Goal: Information Seeking & Learning: Learn about a topic

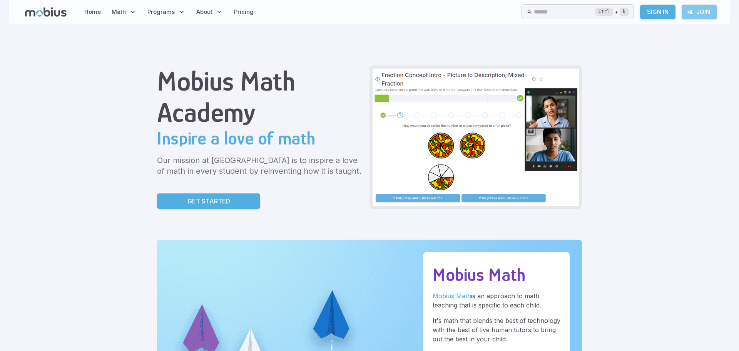
click at [702, 12] on link "Join" at bounding box center [699, 12] width 35 height 15
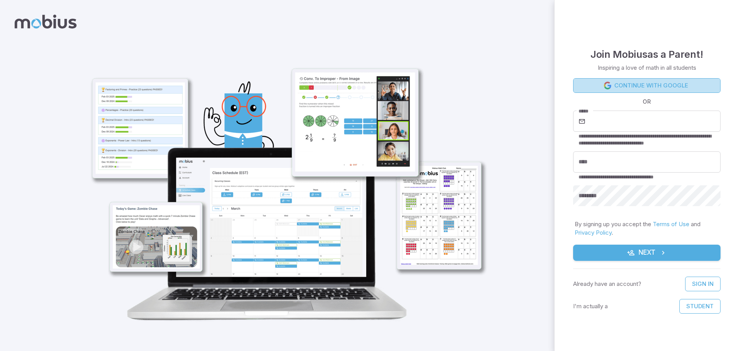
click at [645, 84] on link "Continue with Google" at bounding box center [646, 85] width 147 height 15
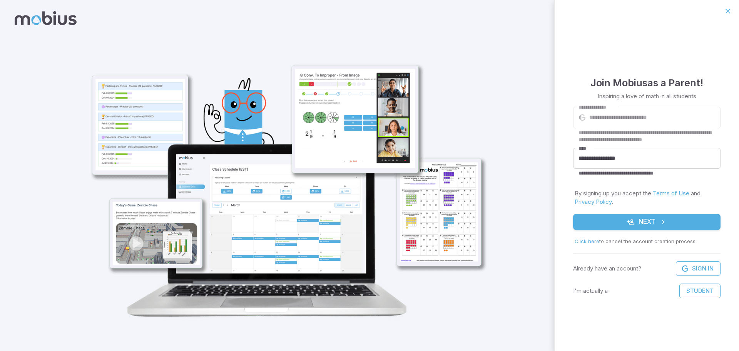
scroll to position [7, 0]
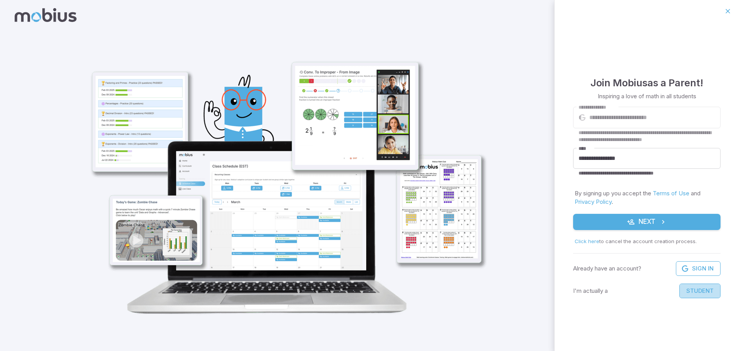
click at [694, 291] on button "Student" at bounding box center [699, 290] width 41 height 15
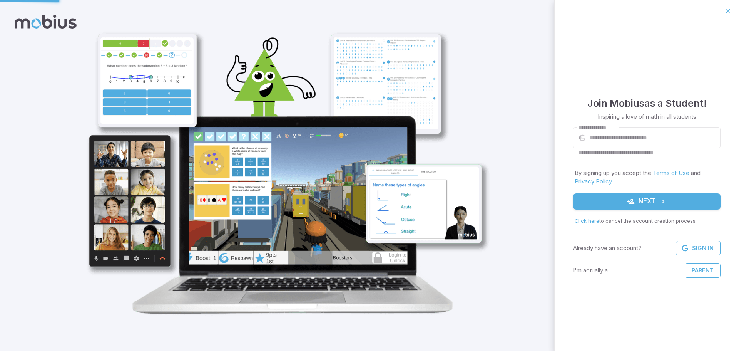
scroll to position [0, 0]
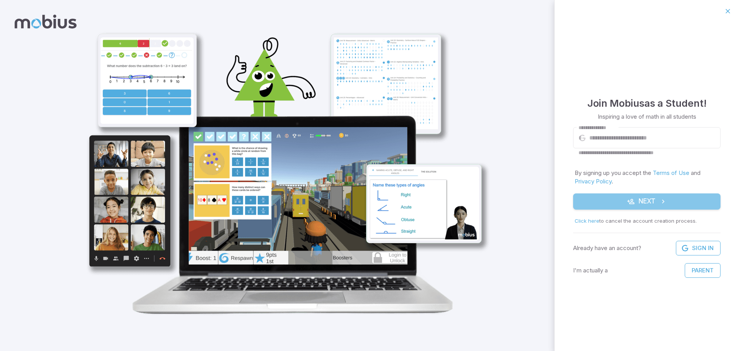
click at [644, 197] on button "Next" at bounding box center [646, 201] width 147 height 16
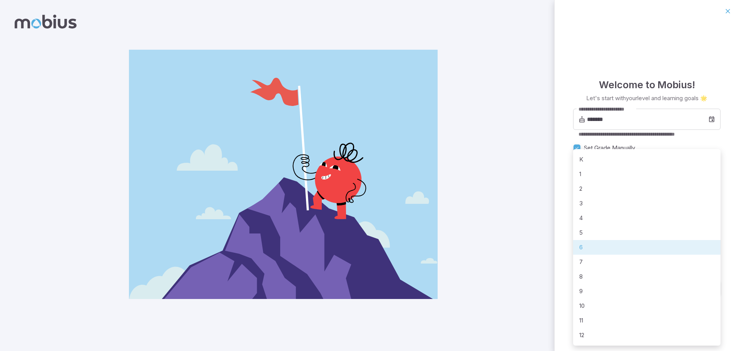
click at [710, 170] on body "**********" at bounding box center [369, 175] width 739 height 351
click at [576, 174] on li "1" at bounding box center [646, 174] width 147 height 15
type input "*"
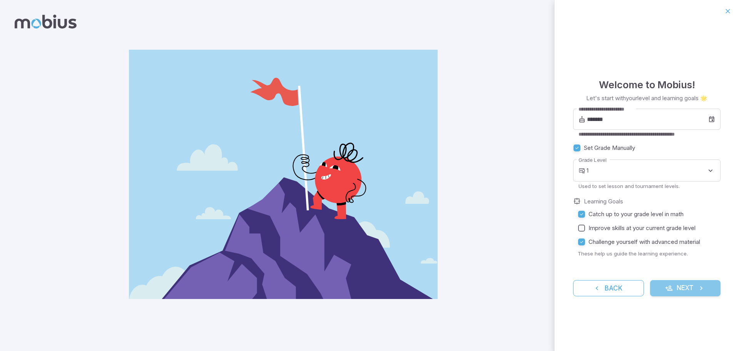
click at [676, 286] on button "Next" at bounding box center [685, 288] width 71 height 16
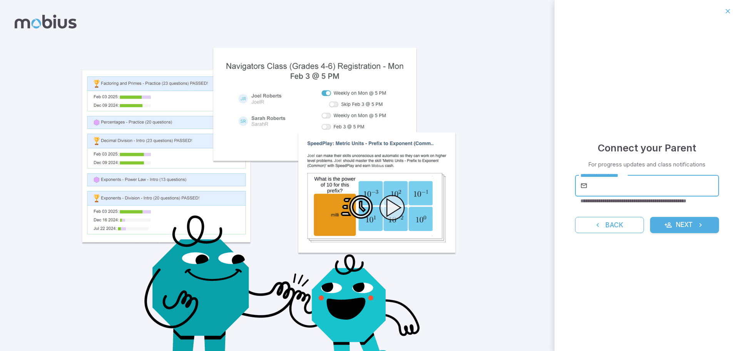
click at [590, 188] on input "**********" at bounding box center [654, 186] width 130 height 22
type input "**********"
click at [684, 221] on button "Next" at bounding box center [684, 225] width 69 height 16
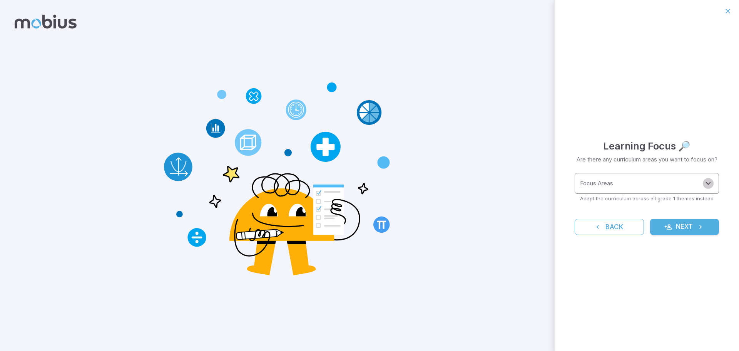
click at [709, 183] on icon "Open" at bounding box center [708, 183] width 9 height 9
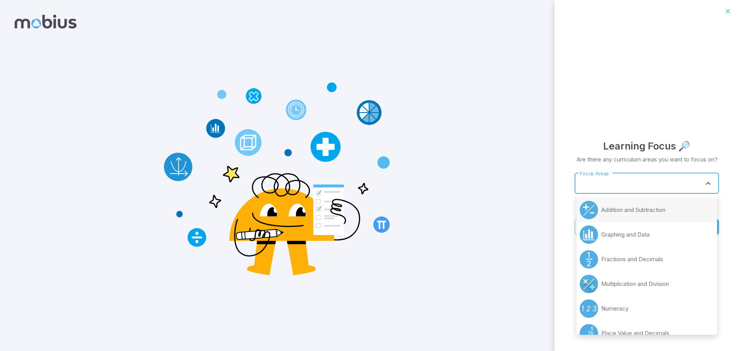
click at [663, 210] on p "Addition and Subtraction" at bounding box center [633, 210] width 64 height 8
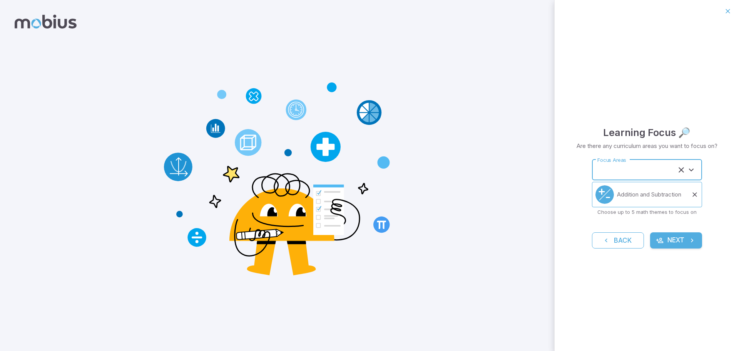
type input "**********"
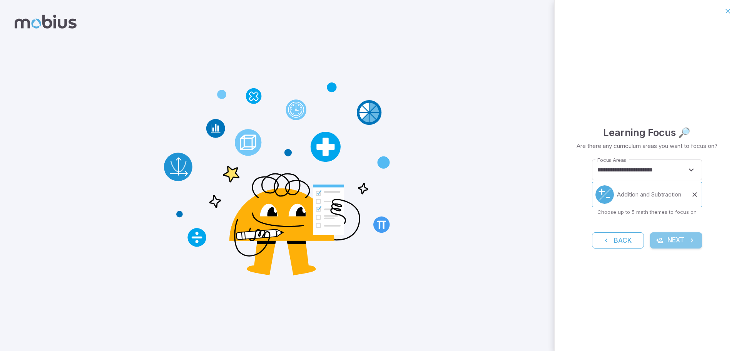
click at [684, 238] on button "Next" at bounding box center [676, 240] width 52 height 16
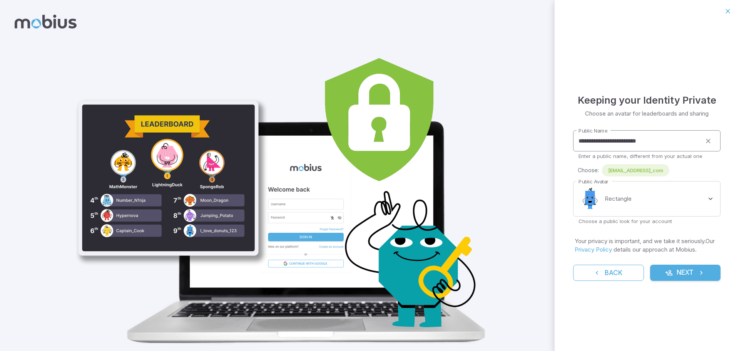
click at [670, 142] on input "**********" at bounding box center [637, 140] width 128 height 21
type input "*"
type input "**********"
click at [709, 200] on body "**********" at bounding box center [369, 188] width 739 height 376
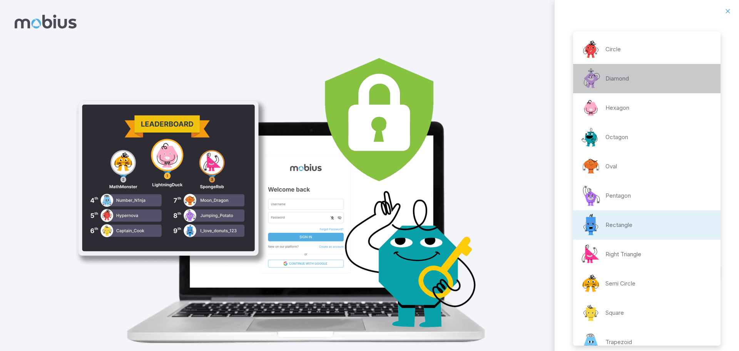
click at [617, 79] on p "Diamond" at bounding box center [617, 78] width 23 height 8
type input "**********"
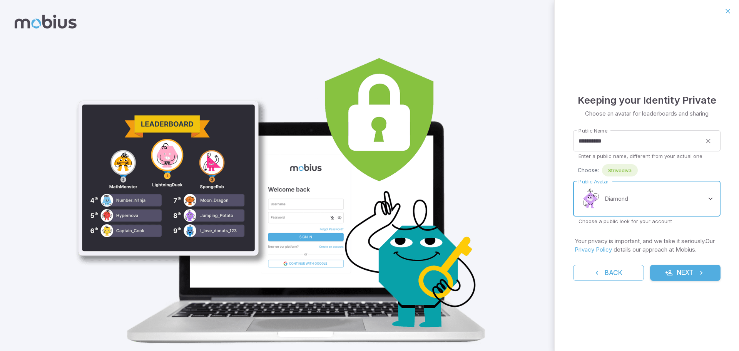
click at [705, 180] on div "**********" at bounding box center [646, 179] width 147 height 99
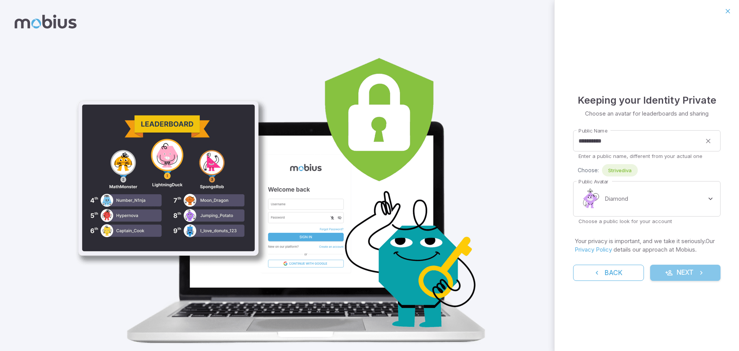
click at [686, 271] on button "Next" at bounding box center [685, 272] width 71 height 16
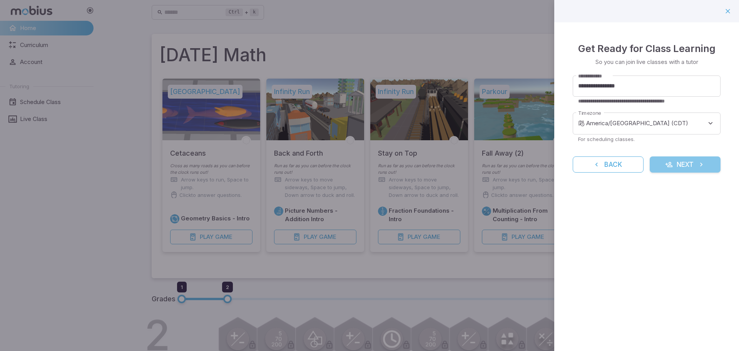
click at [684, 166] on button "Next" at bounding box center [685, 164] width 71 height 16
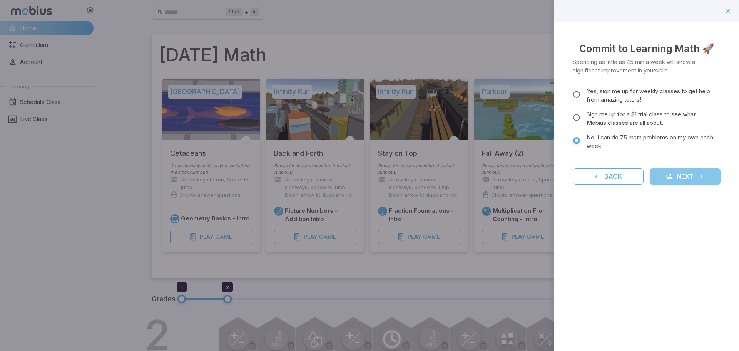
click at [675, 174] on button "Next" at bounding box center [685, 176] width 71 height 16
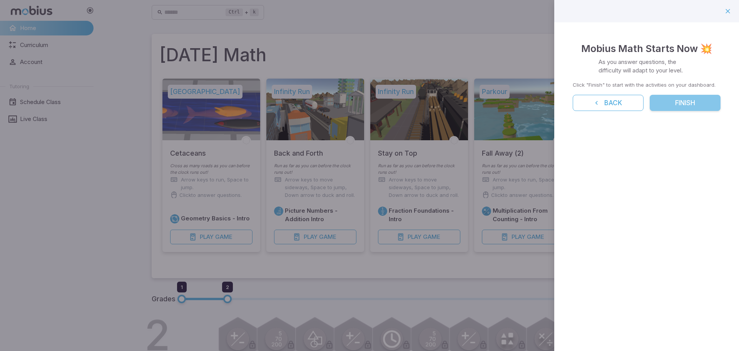
click at [684, 102] on button "Finish" at bounding box center [685, 103] width 71 height 16
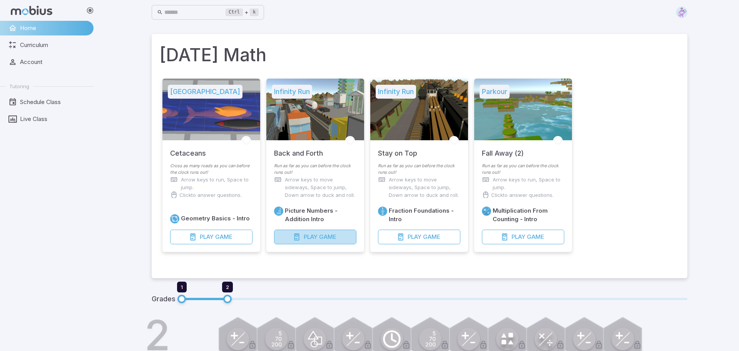
click at [331, 238] on span "Game" at bounding box center [327, 237] width 17 height 8
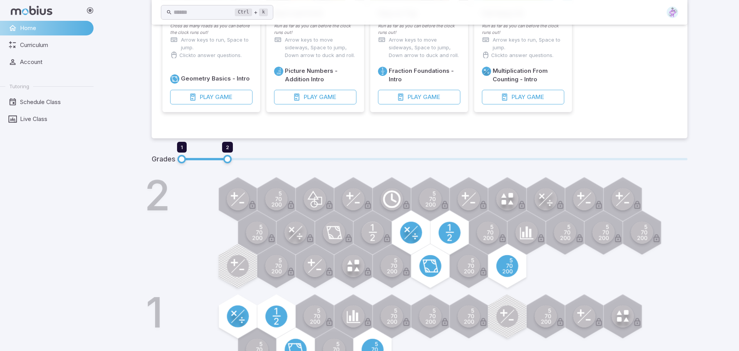
scroll to position [168, 0]
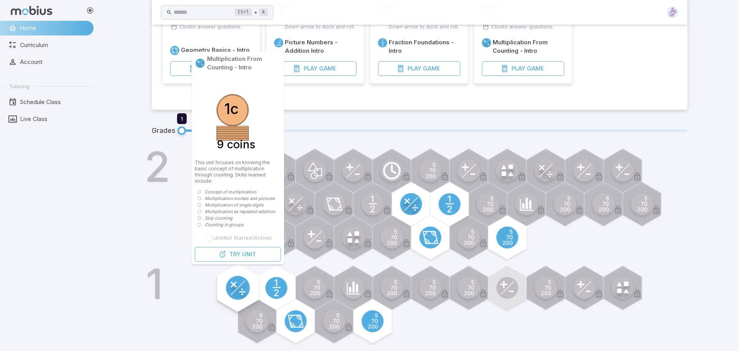
click at [232, 290] on circle at bounding box center [238, 288] width 24 height 24
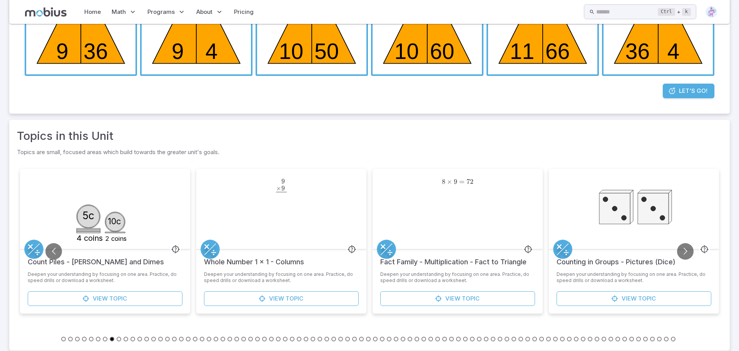
scroll to position [199, 0]
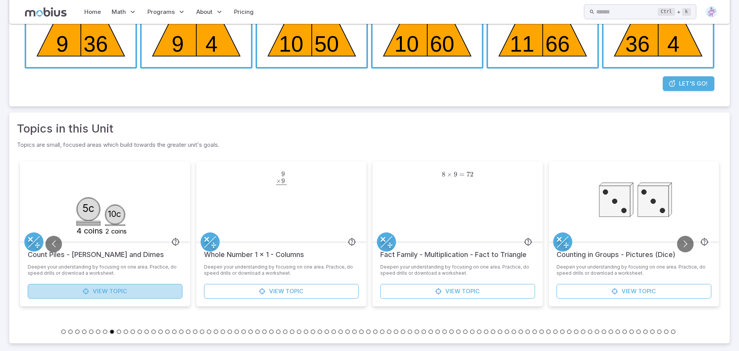
click at [132, 290] on link "View Topic" at bounding box center [105, 291] width 155 height 15
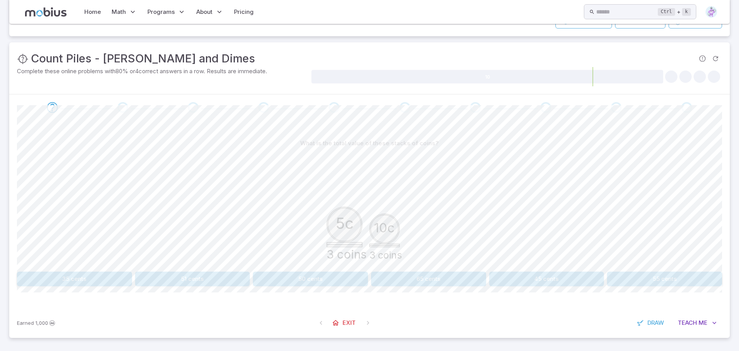
scroll to position [94, 0]
click at [697, 324] on button "Teach Me" at bounding box center [697, 323] width 50 height 15
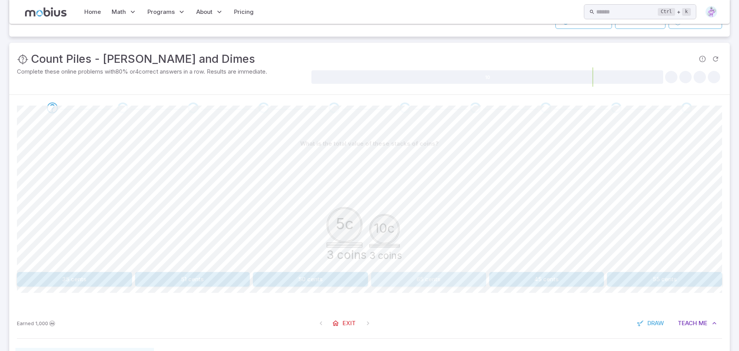
click at [432, 280] on button "65 cents" at bounding box center [428, 279] width 115 height 15
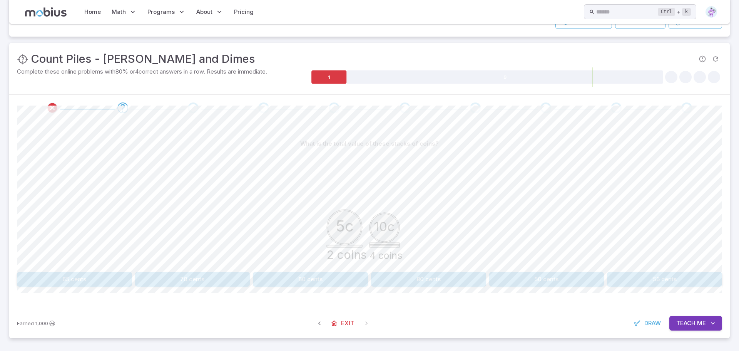
click at [314, 281] on button "60 cents" at bounding box center [310, 279] width 115 height 15
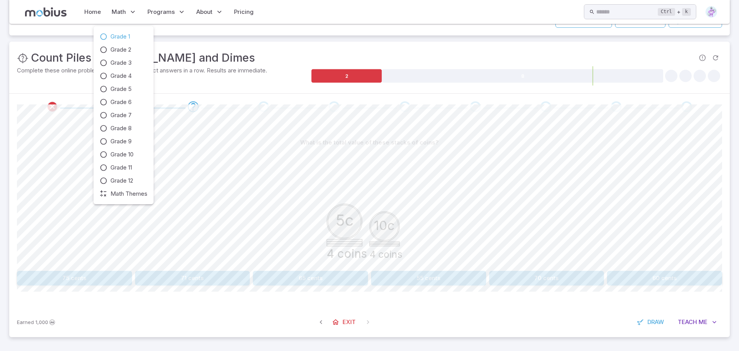
click at [123, 37] on span "Grade 1" at bounding box center [120, 36] width 20 height 8
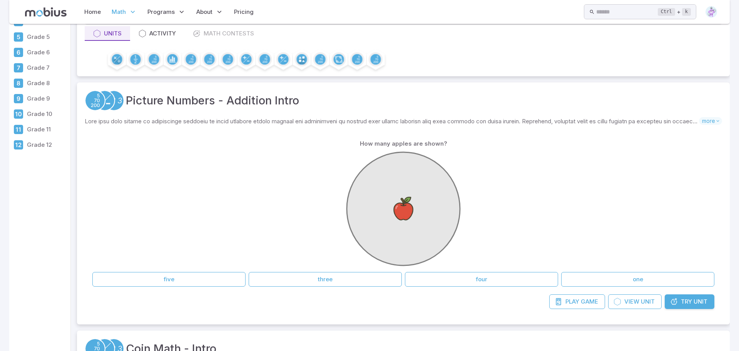
scroll to position [65, 0]
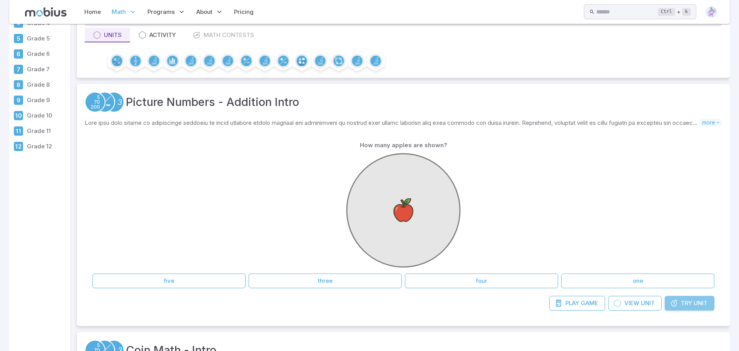
click at [688, 304] on span "Try" at bounding box center [686, 303] width 11 height 8
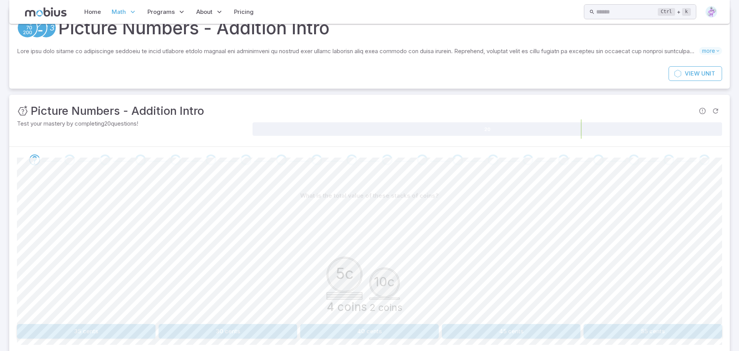
scroll to position [91, 0]
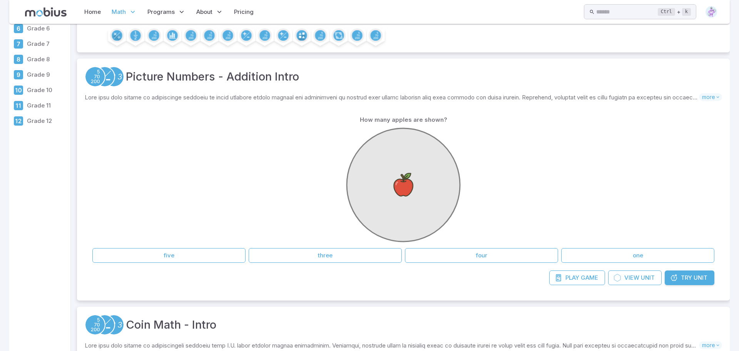
scroll to position [65, 0]
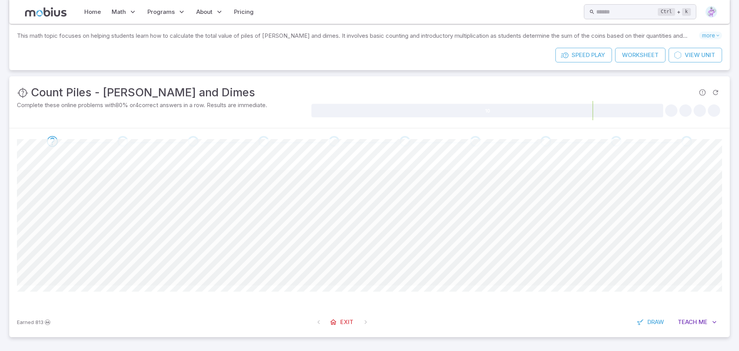
scroll to position [65, 0]
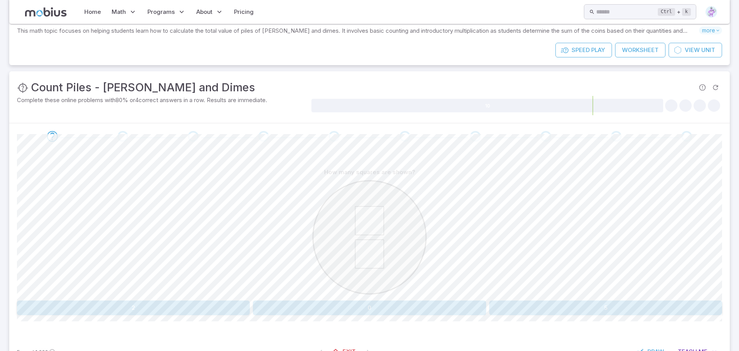
click at [373, 224] on icon at bounding box center [369, 220] width 28 height 28
click at [202, 309] on button "2" at bounding box center [133, 307] width 233 height 15
click at [427, 307] on button "35 cents" at bounding box center [428, 307] width 115 height 15
click at [503, 282] on div "5c 4 coins 10c 4 coins" at bounding box center [369, 238] width 705 height 118
click at [475, 304] on button "55 cents" at bounding box center [511, 307] width 139 height 15
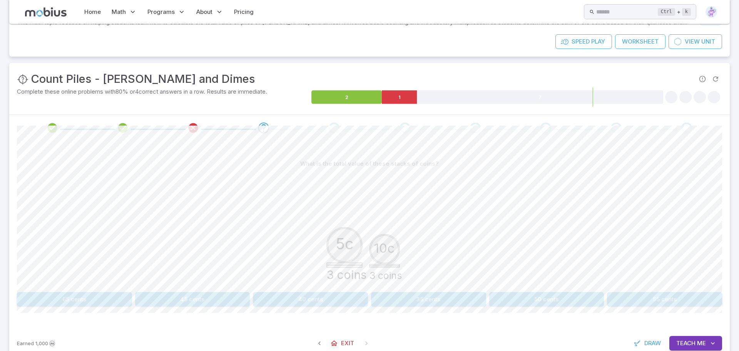
scroll to position [74, 0]
click at [194, 298] on button "45 cents" at bounding box center [192, 298] width 115 height 15
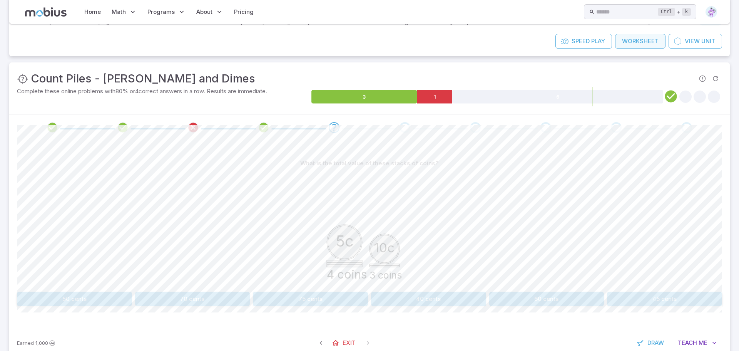
click at [634, 41] on link "Worksheet" at bounding box center [640, 41] width 50 height 15
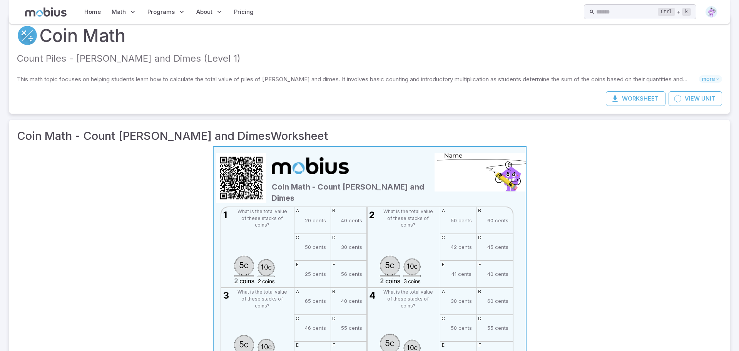
scroll to position [0, 0]
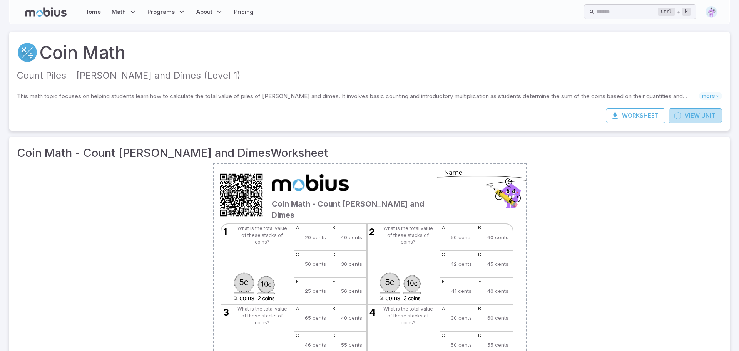
click at [699, 118] on span "View" at bounding box center [692, 115] width 15 height 8
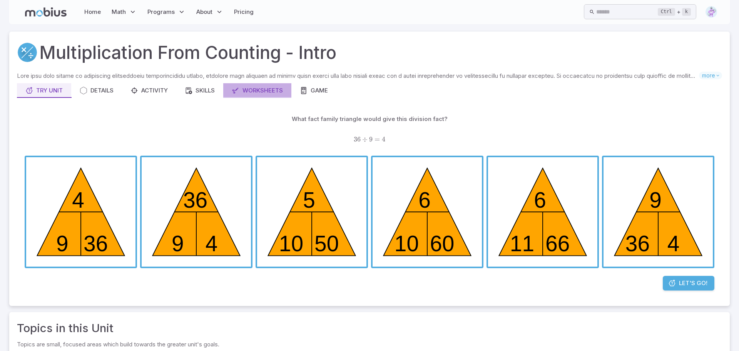
click at [239, 90] on icon "button" at bounding box center [236, 91] width 8 height 8
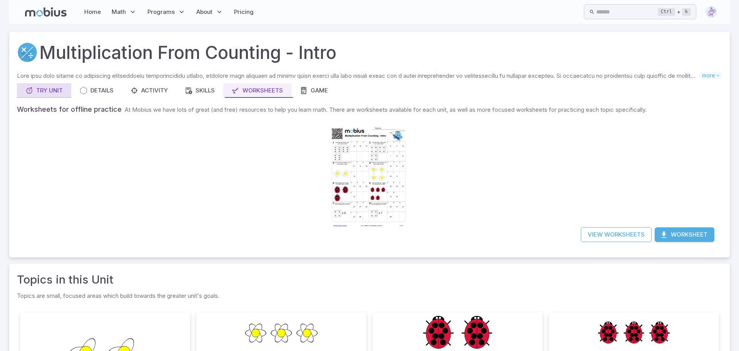
click at [49, 89] on div "Try Unit" at bounding box center [43, 90] width 37 height 8
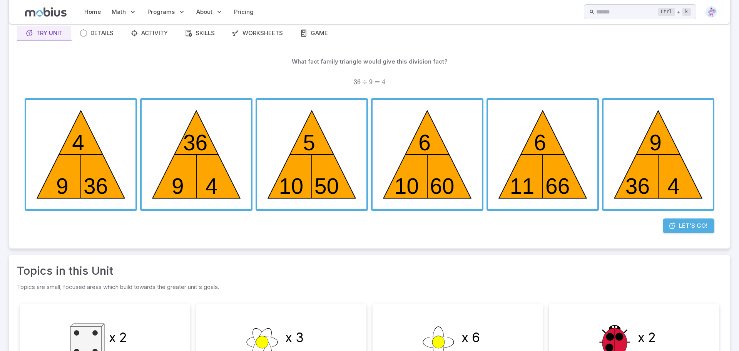
scroll to position [48, 0]
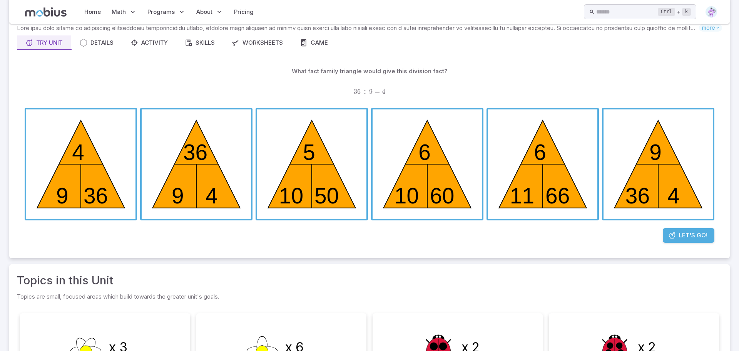
click at [94, 194] on span "button" at bounding box center [80, 163] width 109 height 109
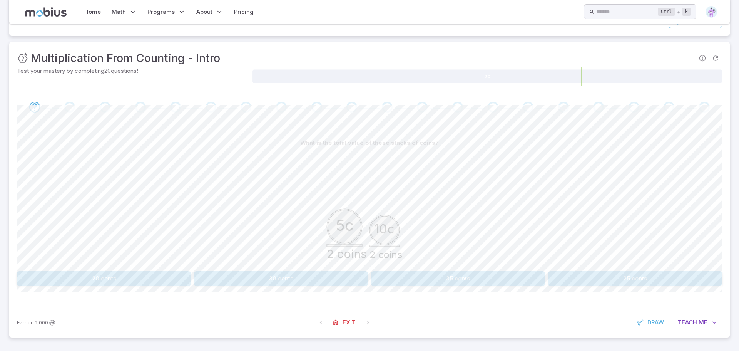
scroll to position [74, 0]
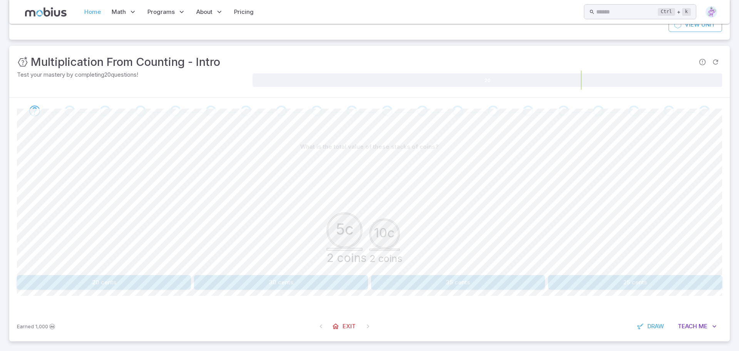
click at [92, 13] on link "Home" at bounding box center [92, 12] width 21 height 18
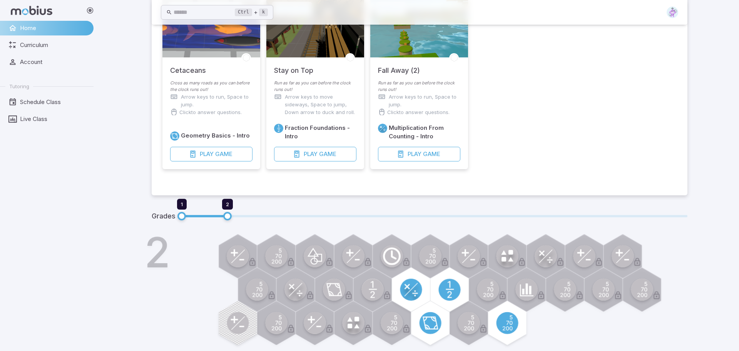
scroll to position [79, 0]
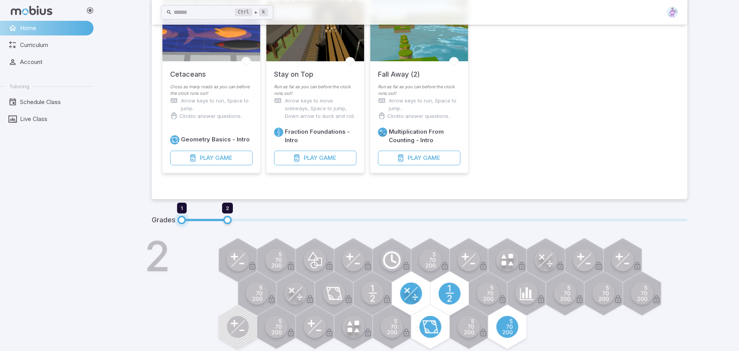
click at [178, 218] on span "1" at bounding box center [181, 220] width 8 height 8
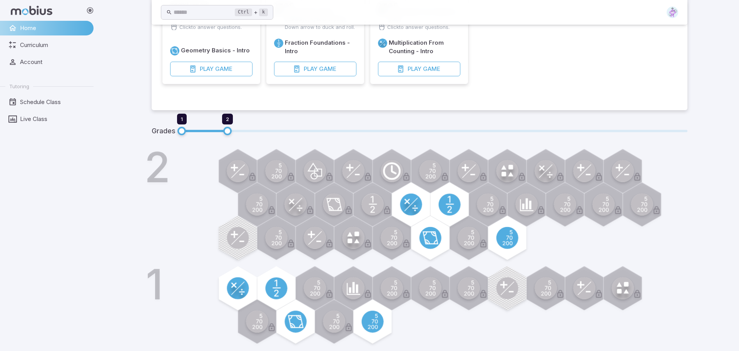
scroll to position [168, 0]
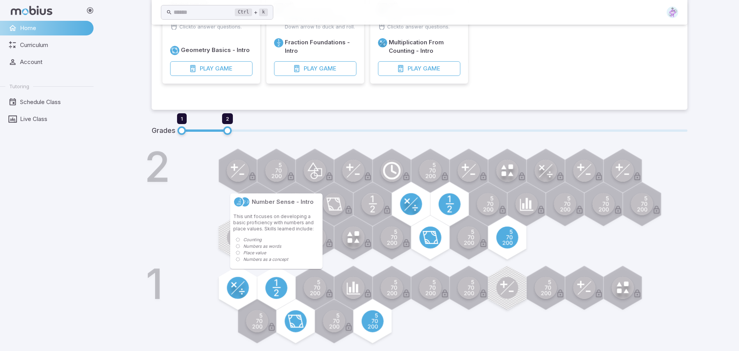
click at [265, 174] on div at bounding box center [276, 171] width 44 height 44
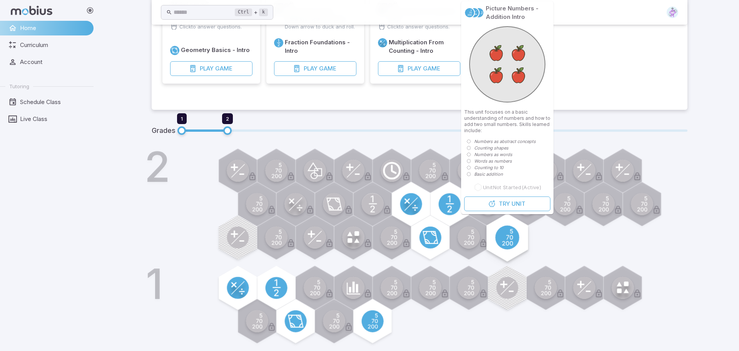
click at [511, 240] on circle at bounding box center [507, 237] width 24 height 24
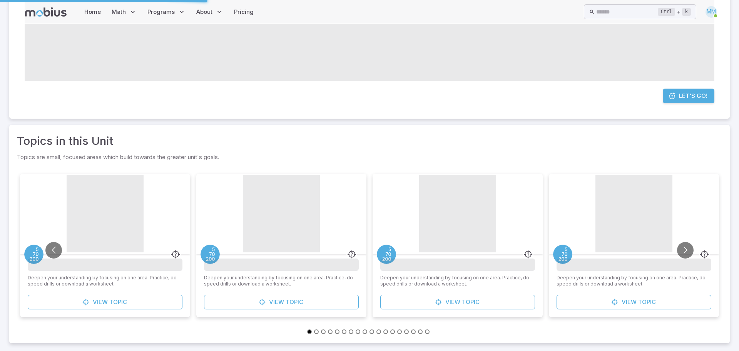
scroll to position [0, 0]
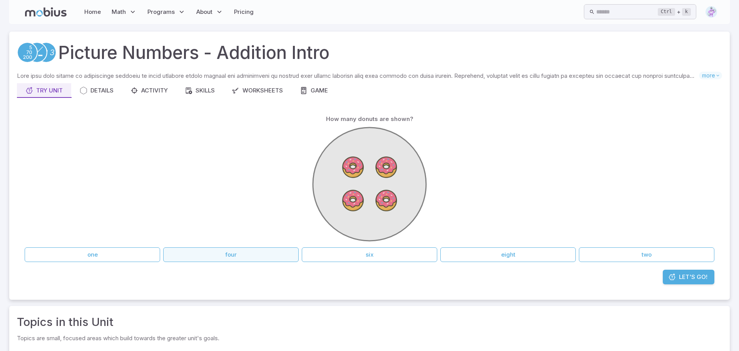
click at [231, 254] on button "four" at bounding box center [230, 254] width 135 height 15
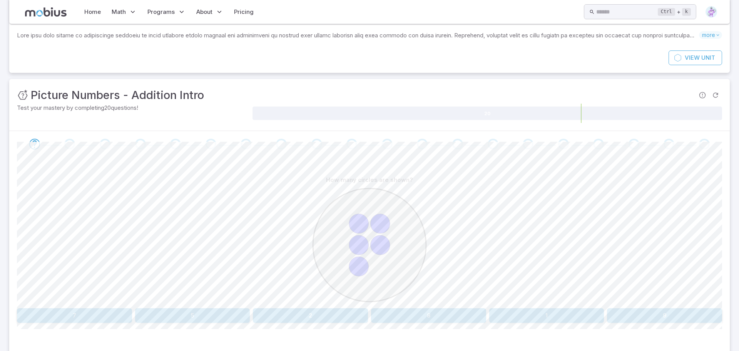
scroll to position [42, 0]
click at [214, 311] on button "5" at bounding box center [192, 314] width 115 height 15
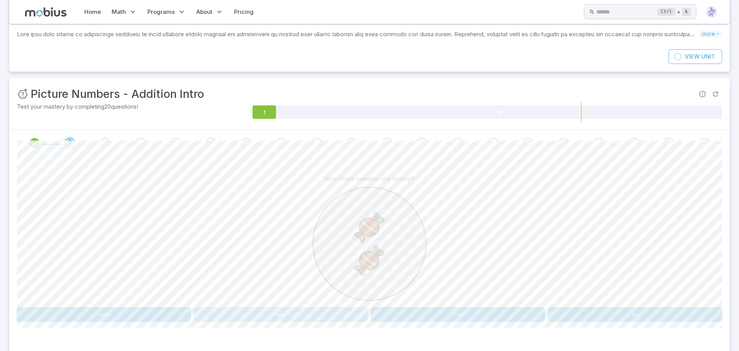
click at [280, 312] on button "two" at bounding box center [281, 314] width 174 height 15
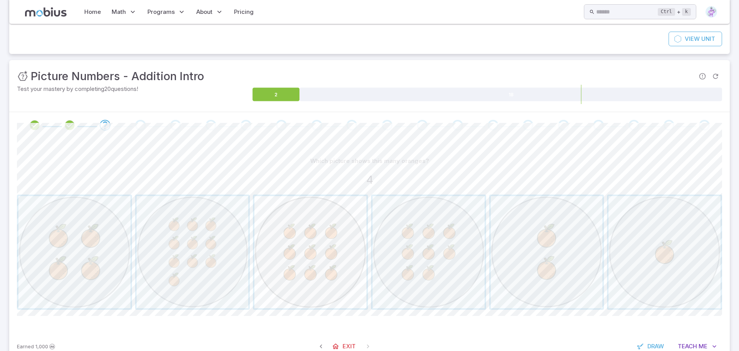
scroll to position [70, 0]
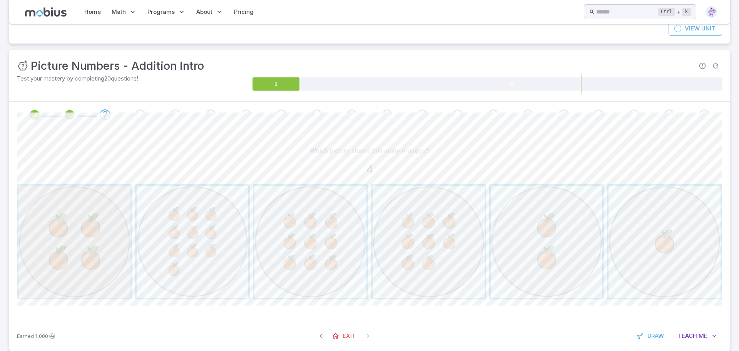
click at [99, 256] on span "button" at bounding box center [74, 242] width 112 height 112
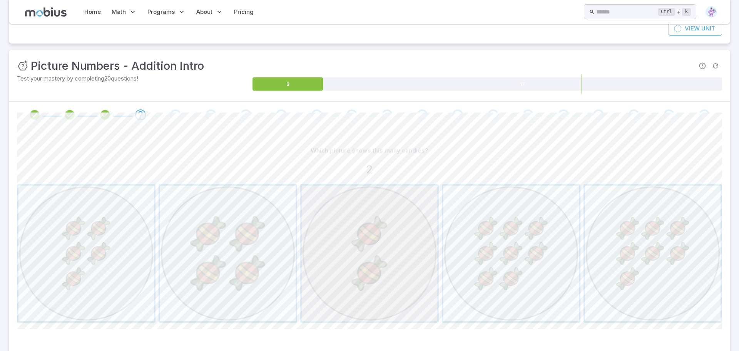
click at [360, 264] on span "button" at bounding box center [369, 253] width 135 height 135
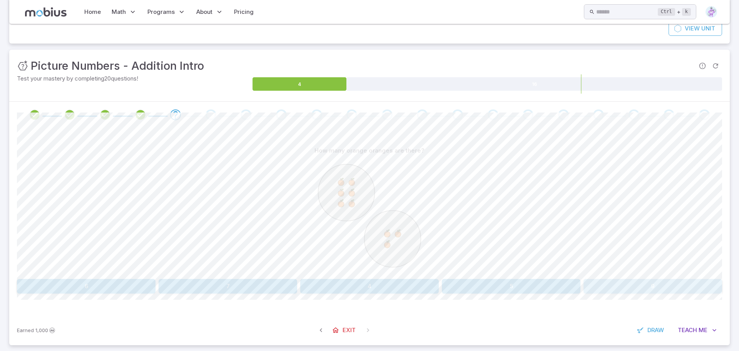
click at [657, 283] on button "9" at bounding box center [653, 286] width 139 height 15
click at [526, 283] on button "nine" at bounding box center [511, 286] width 139 height 15
click at [435, 283] on button "5 + 4" at bounding box center [428, 286] width 115 height 15
click at [666, 282] on button "8 + 1" at bounding box center [664, 286] width 115 height 15
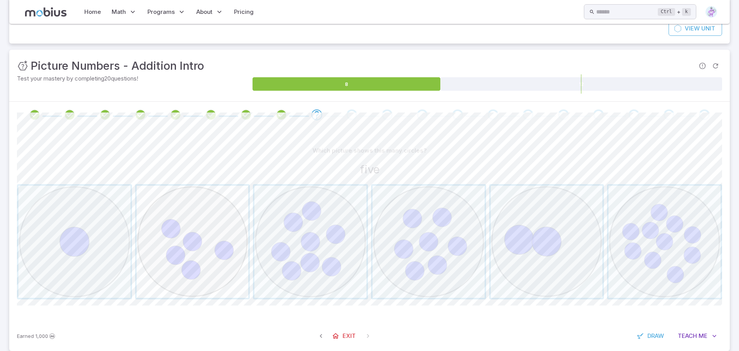
click at [188, 270] on span "button" at bounding box center [193, 242] width 112 height 112
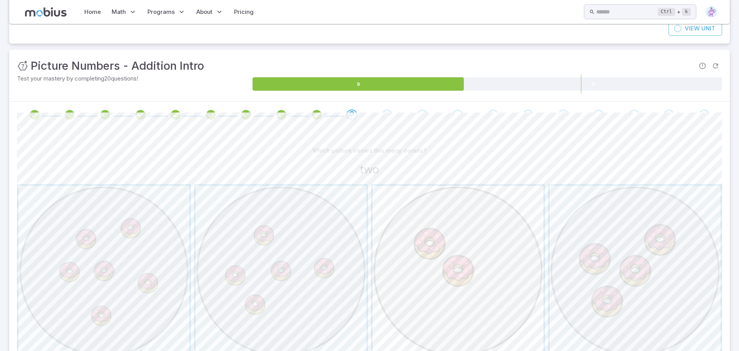
click at [453, 271] on span "button" at bounding box center [458, 271] width 171 height 171
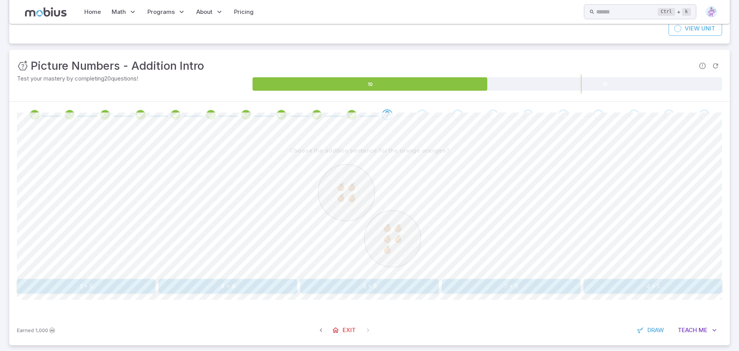
click at [381, 284] on button "4 + 5" at bounding box center [369, 286] width 139 height 15
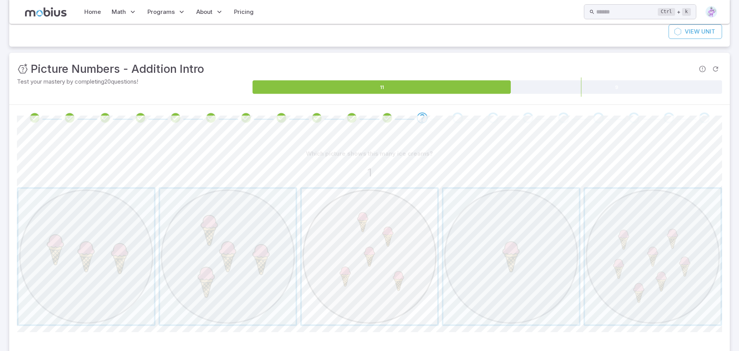
scroll to position [66, 0]
click at [520, 274] on span "button" at bounding box center [510, 256] width 135 height 135
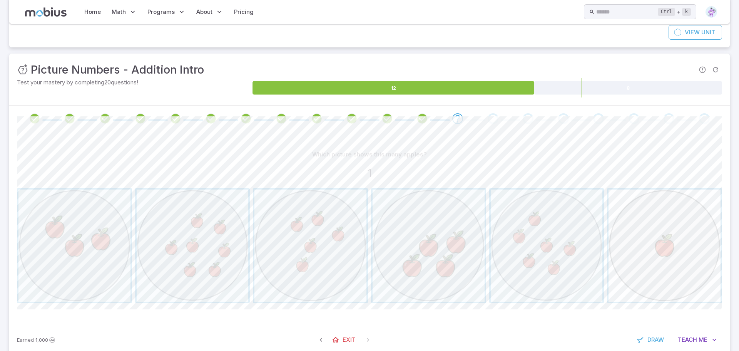
click at [648, 262] on span "button" at bounding box center [665, 245] width 112 height 112
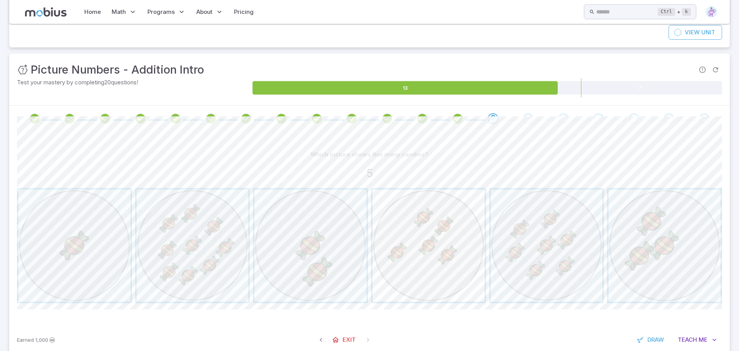
click at [416, 258] on span "button" at bounding box center [429, 245] width 112 height 112
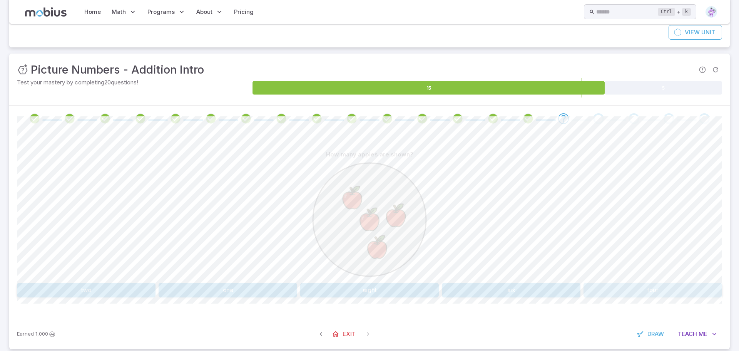
click at [651, 286] on button "four" at bounding box center [653, 290] width 139 height 15
click at [313, 288] on button "2 + 4" at bounding box center [310, 290] width 115 height 15
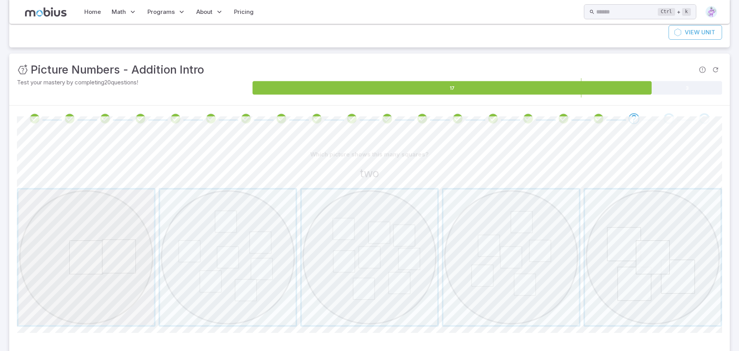
click at [98, 266] on span "button" at bounding box center [85, 256] width 135 height 135
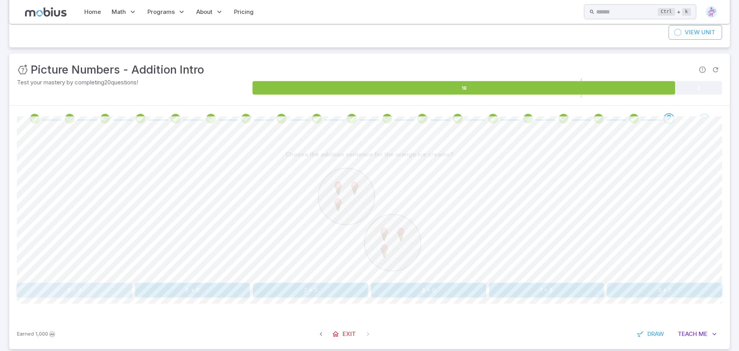
click at [90, 286] on button "3 + 3" at bounding box center [74, 290] width 115 height 15
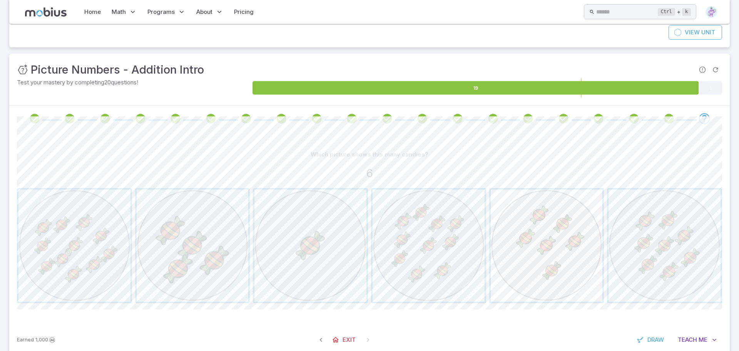
click at [532, 255] on span "button" at bounding box center [547, 245] width 112 height 112
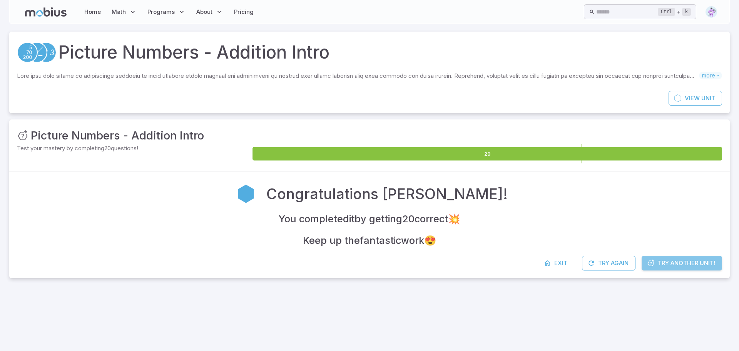
click at [682, 261] on span "Try Another Unit!" at bounding box center [686, 263] width 57 height 8
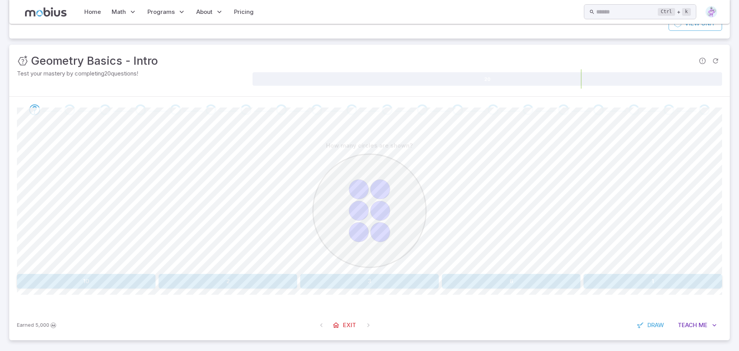
scroll to position [75, 0]
click at [531, 283] on button "6" at bounding box center [511, 280] width 139 height 15
click at [110, 280] on button "Square" at bounding box center [86, 280] width 139 height 15
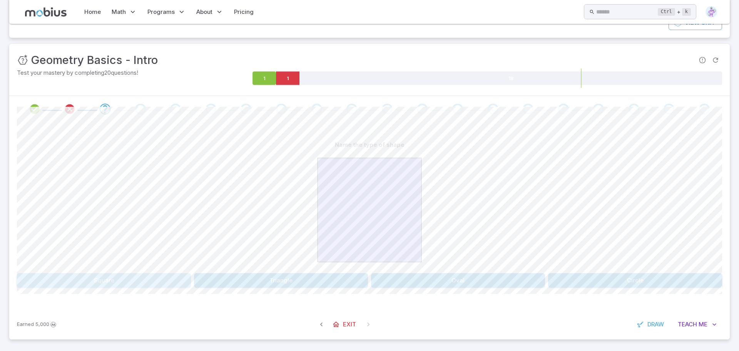
click at [133, 283] on button "Square" at bounding box center [104, 280] width 174 height 15
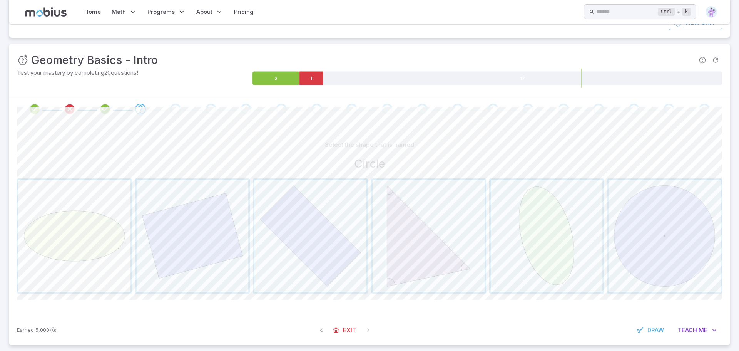
click at [95, 250] on span "button" at bounding box center [74, 236] width 112 height 112
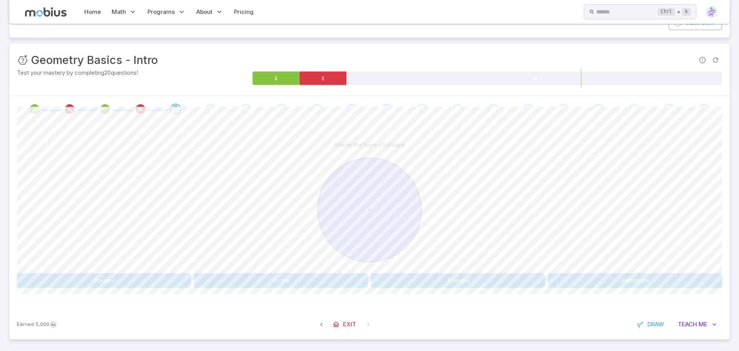
click at [294, 279] on button "Circle" at bounding box center [281, 280] width 174 height 15
click at [458, 280] on button "Circle" at bounding box center [458, 280] width 174 height 15
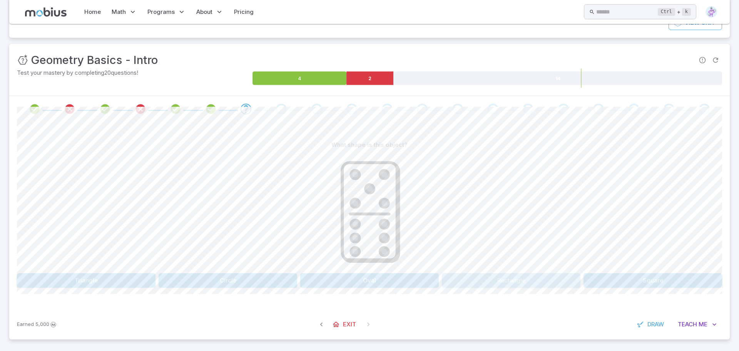
click at [510, 282] on button "Rectangle" at bounding box center [511, 280] width 139 height 15
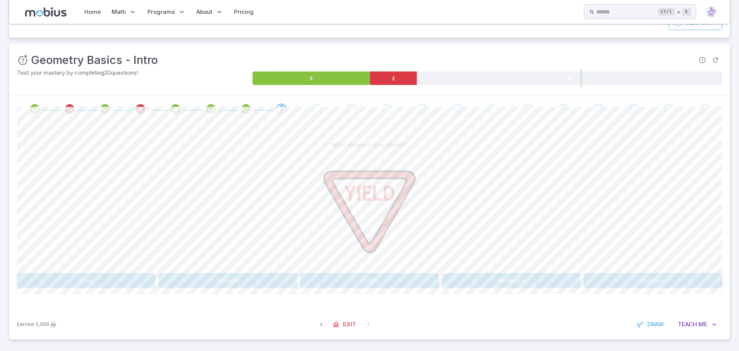
click at [506, 279] on button "Rectangle" at bounding box center [511, 280] width 139 height 15
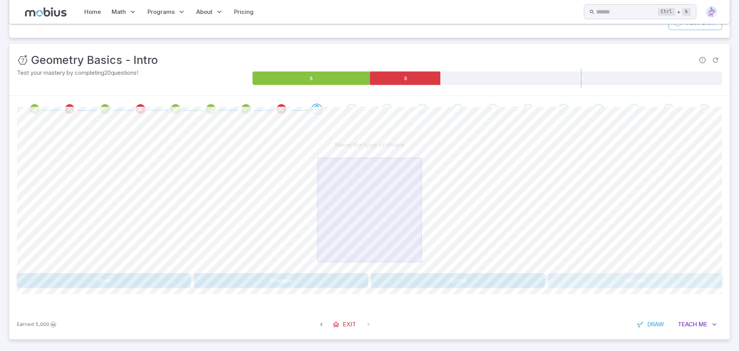
click at [639, 282] on button "Square" at bounding box center [635, 280] width 174 height 15
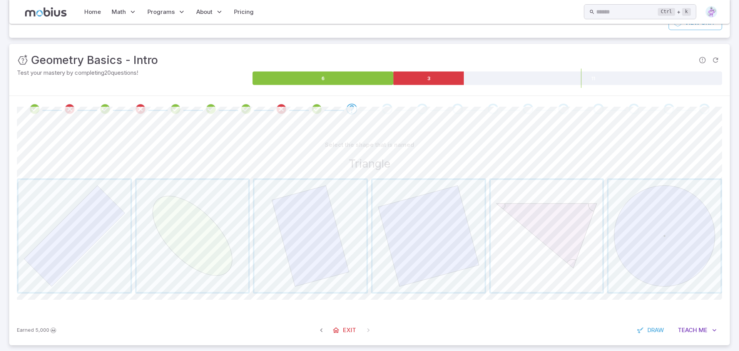
click at [550, 255] on span "button" at bounding box center [547, 236] width 112 height 112
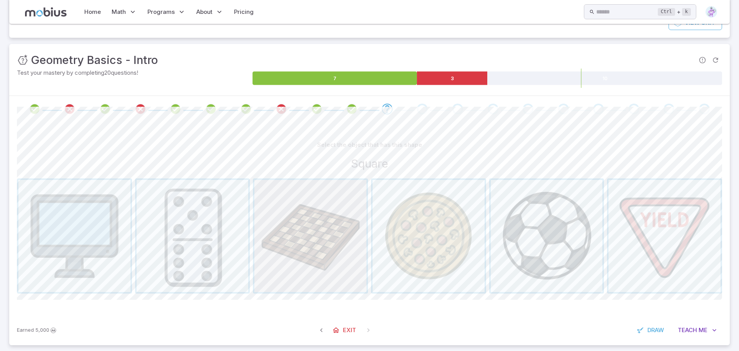
click at [315, 255] on span "button" at bounding box center [310, 236] width 112 height 112
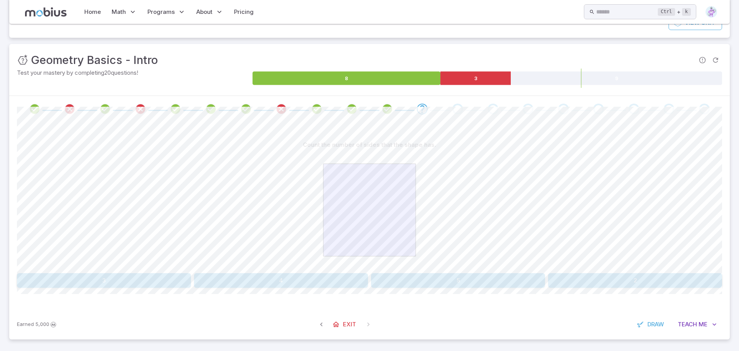
click at [393, 281] on button "5" at bounding box center [458, 280] width 174 height 15
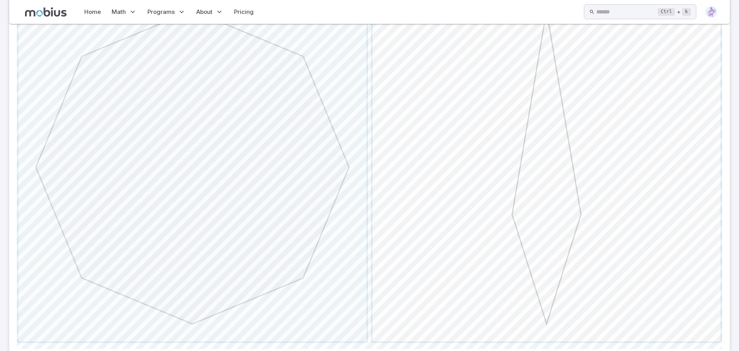
scroll to position [238, 0]
click at [318, 273] on span "button" at bounding box center [192, 192] width 348 height 348
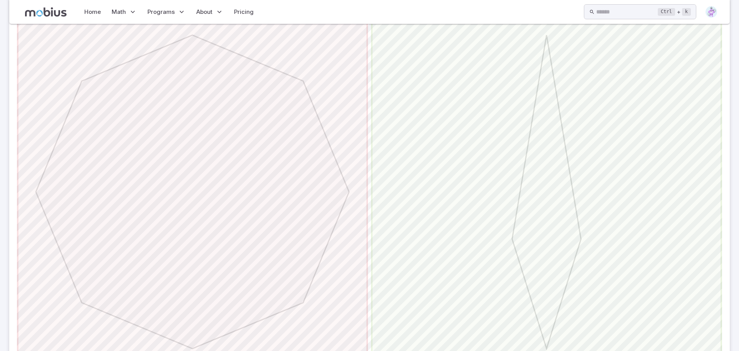
click at [473, 262] on span "button" at bounding box center [547, 192] width 348 height 348
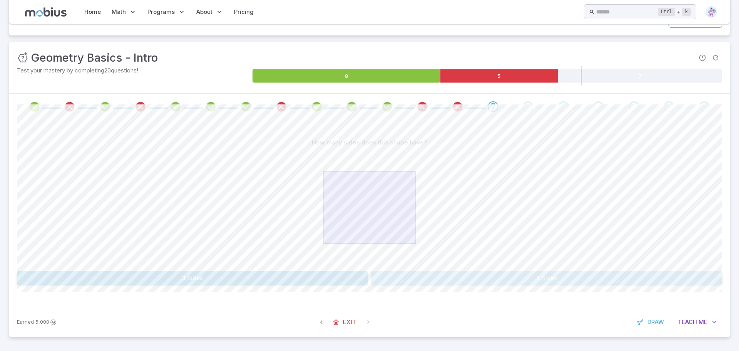
click at [525, 276] on button "4 Sides" at bounding box center [546, 278] width 351 height 15
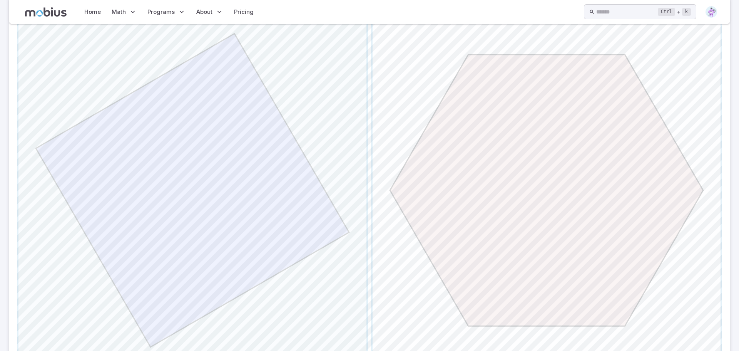
scroll to position [223, 0]
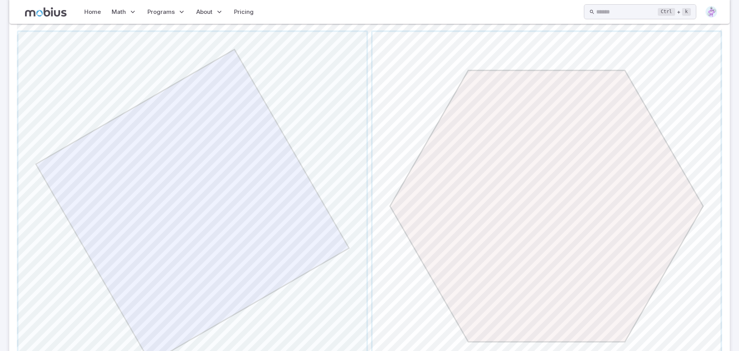
click at [522, 257] on span "button" at bounding box center [547, 206] width 348 height 348
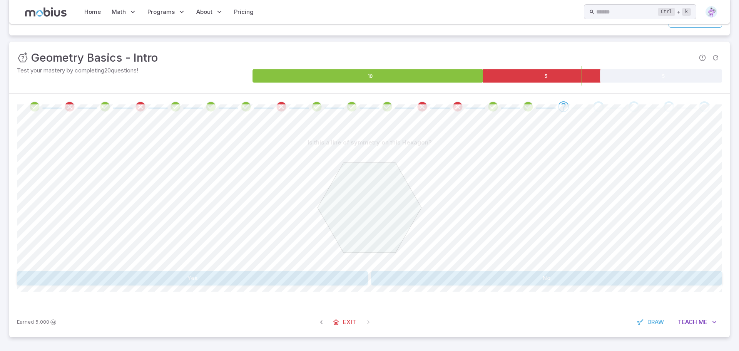
scroll to position [78, 0]
click at [531, 275] on button "No" at bounding box center [546, 278] width 351 height 15
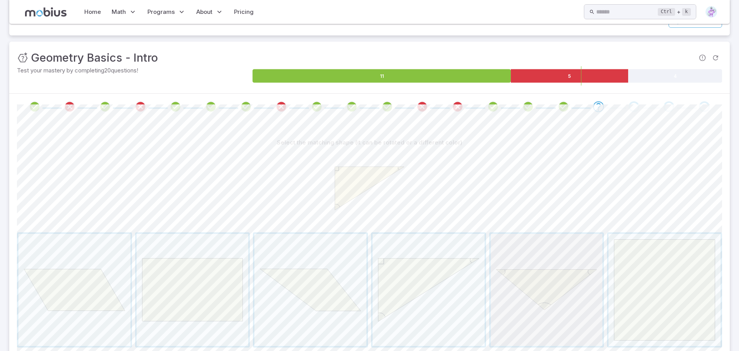
click at [535, 291] on span "button" at bounding box center [547, 290] width 112 height 112
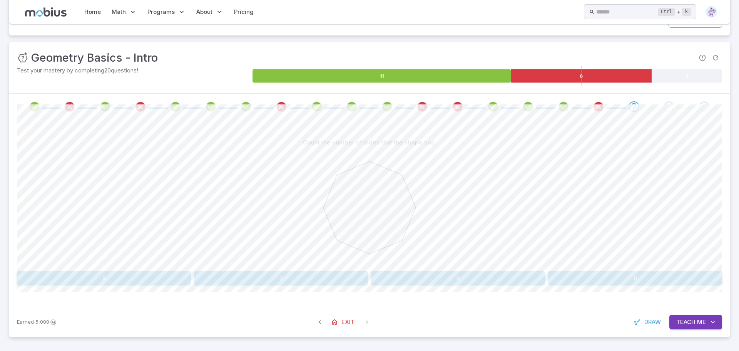
click at [602, 281] on button "8" at bounding box center [635, 278] width 174 height 15
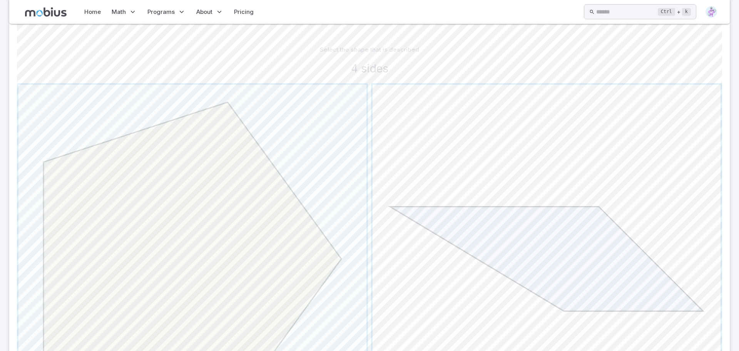
scroll to position [197, 0]
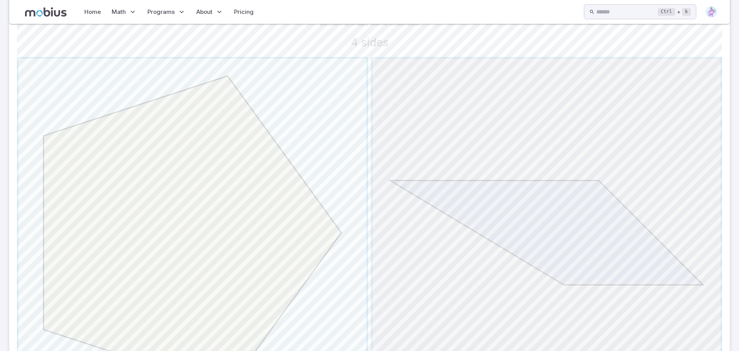
click at [628, 256] on span "button" at bounding box center [547, 233] width 348 height 348
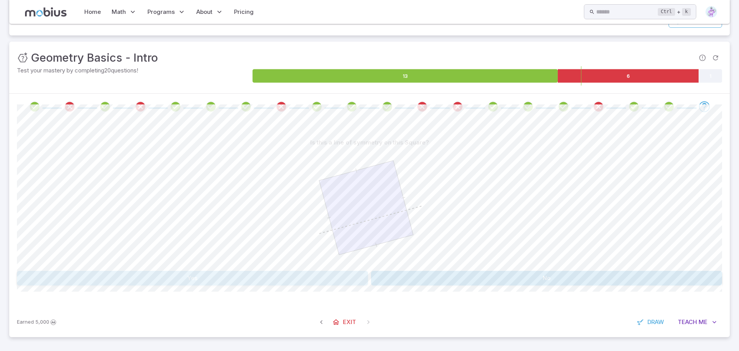
click at [342, 279] on button "Yes" at bounding box center [192, 278] width 351 height 15
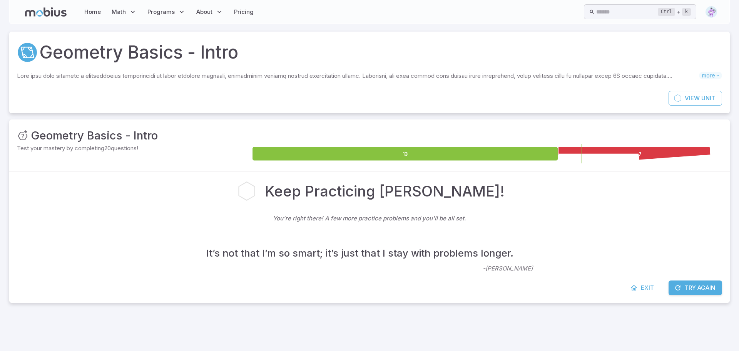
scroll to position [0, 0]
click at [693, 286] on button "Try Again" at bounding box center [696, 287] width 54 height 15
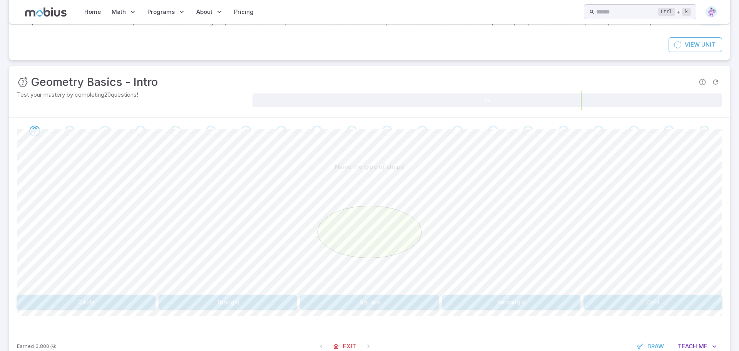
scroll to position [73, 0]
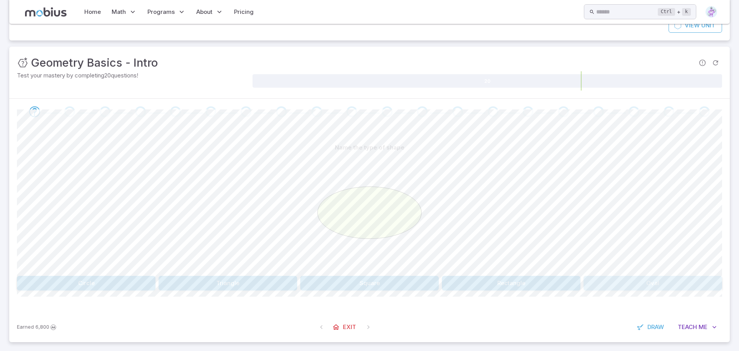
click at [679, 279] on button "Oval" at bounding box center [653, 283] width 139 height 15
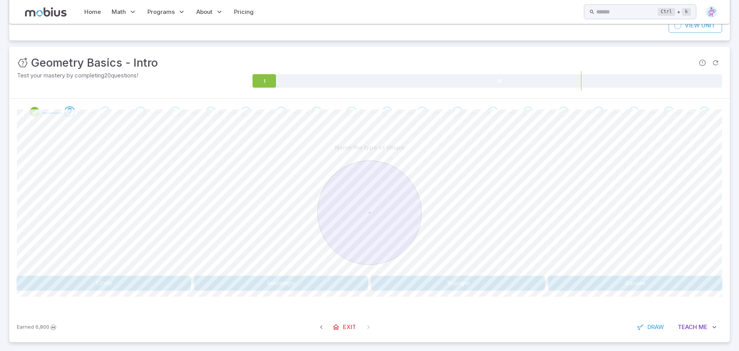
click at [133, 282] on button "Circle" at bounding box center [104, 283] width 174 height 15
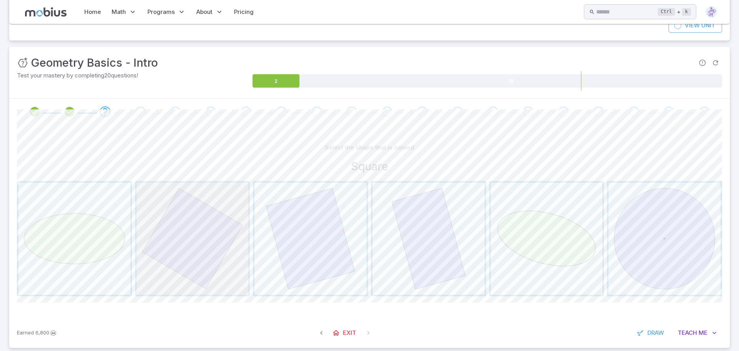
click at [174, 279] on span "button" at bounding box center [193, 238] width 112 height 112
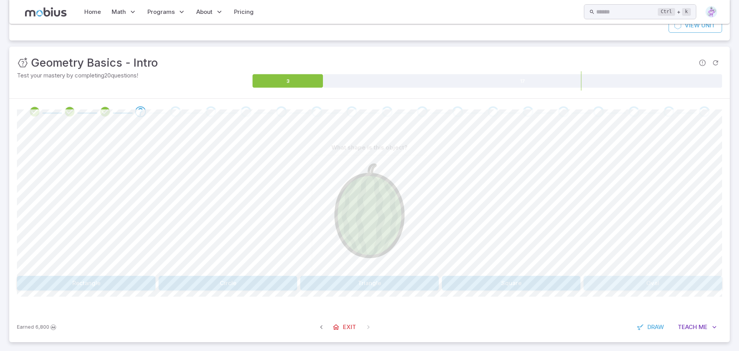
click at [646, 280] on button "Oval" at bounding box center [653, 283] width 139 height 15
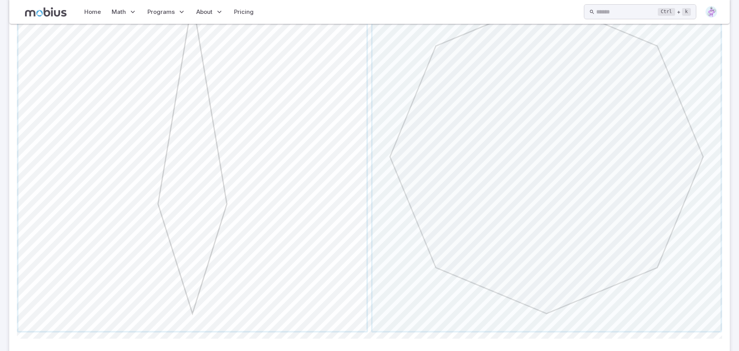
scroll to position [279, 0]
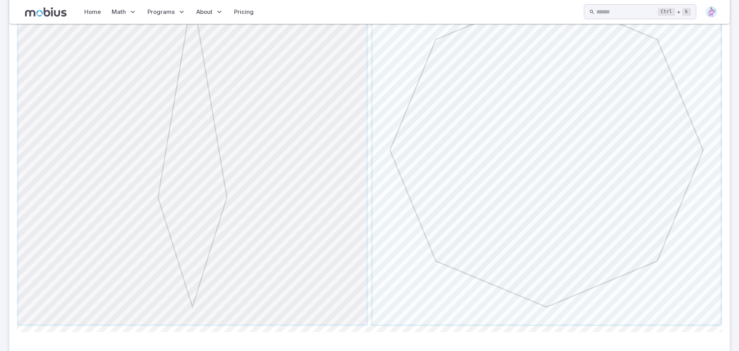
click at [300, 280] on span "button" at bounding box center [192, 150] width 348 height 348
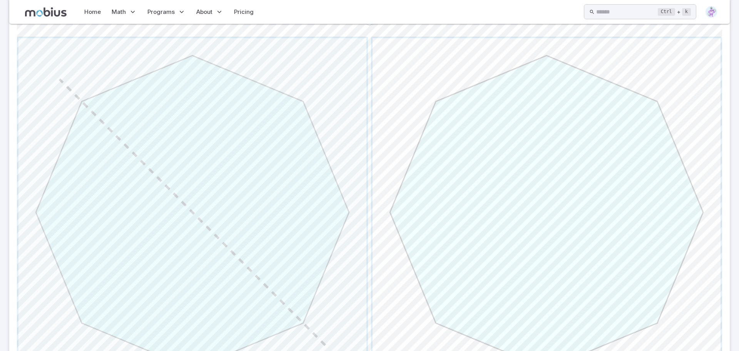
scroll to position [313, 0]
click at [238, 226] on span "button" at bounding box center [192, 211] width 348 height 348
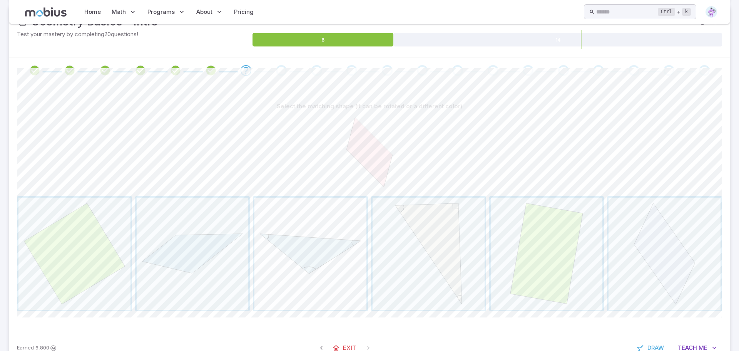
scroll to position [125, 0]
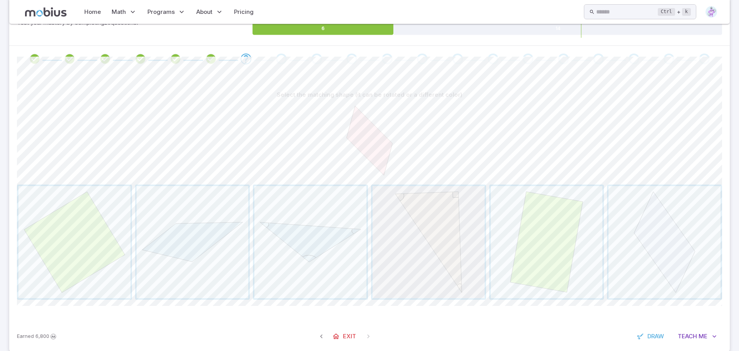
click at [441, 246] on span "button" at bounding box center [429, 242] width 112 height 112
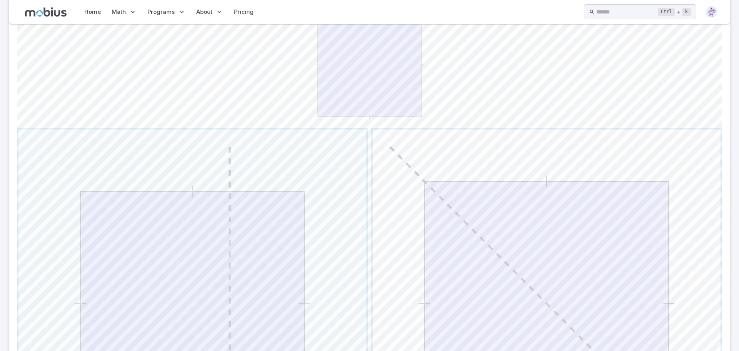
scroll to position [253, 0]
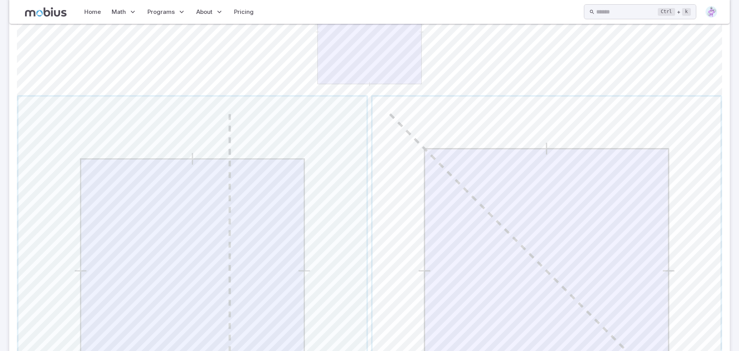
click at [530, 255] on span "button" at bounding box center [547, 271] width 348 height 348
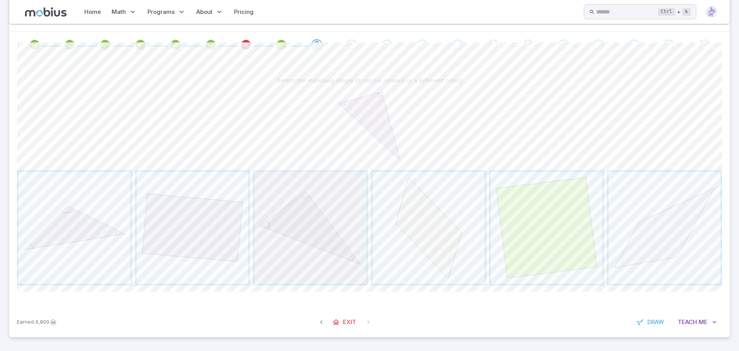
click at [323, 246] on span "button" at bounding box center [310, 228] width 112 height 112
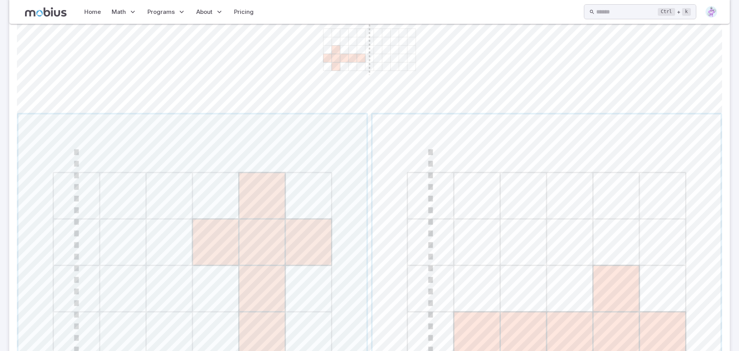
scroll to position [258, 0]
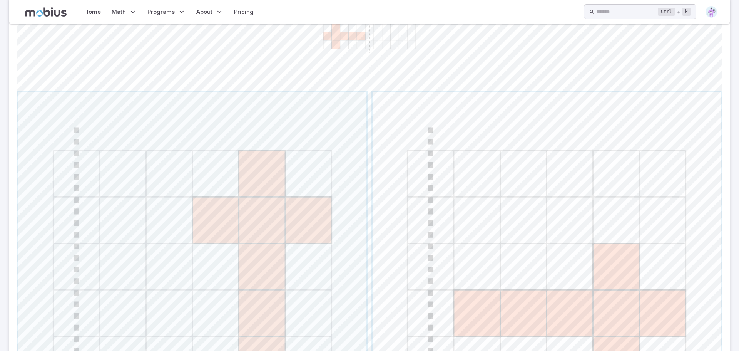
click at [487, 250] on span "button" at bounding box center [547, 266] width 348 height 348
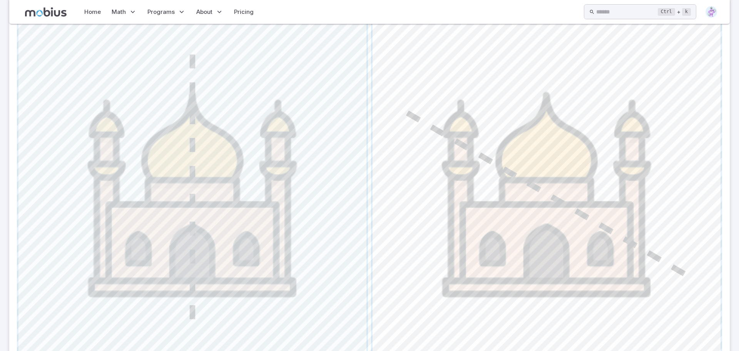
scroll to position [343, 0]
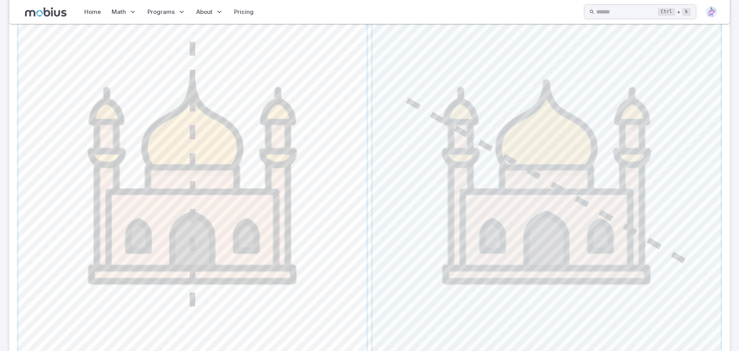
click at [245, 218] on span "button" at bounding box center [192, 181] width 348 height 348
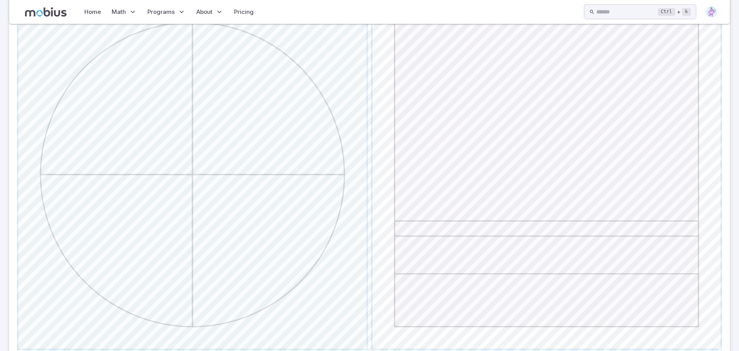
scroll to position [234, 0]
click at [256, 216] on span "button" at bounding box center [192, 172] width 348 height 348
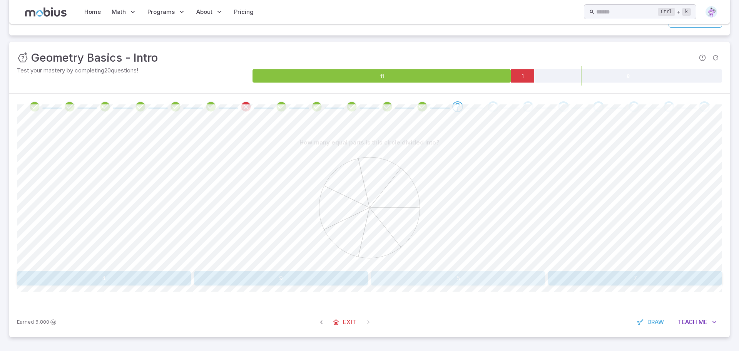
click at [416, 279] on button "5" at bounding box center [458, 278] width 174 height 15
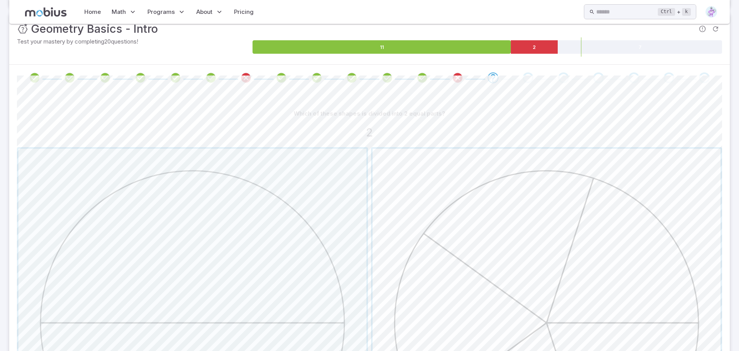
scroll to position [161, 0]
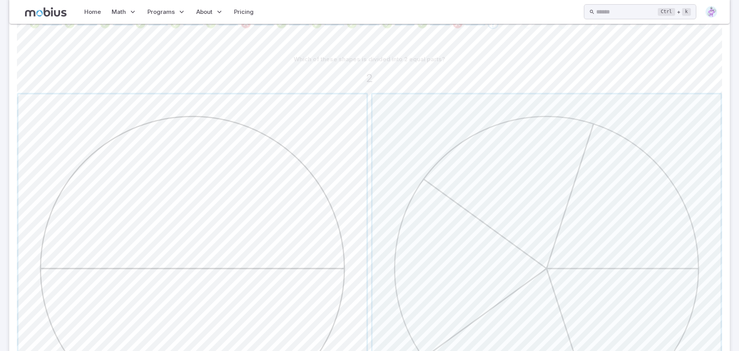
click at [283, 286] on span "button" at bounding box center [192, 268] width 348 height 348
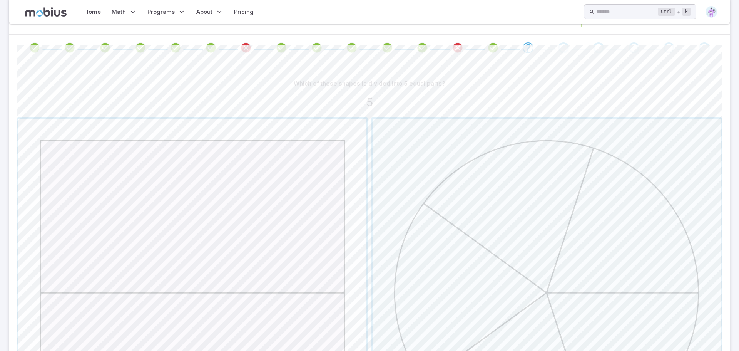
scroll to position [127, 0]
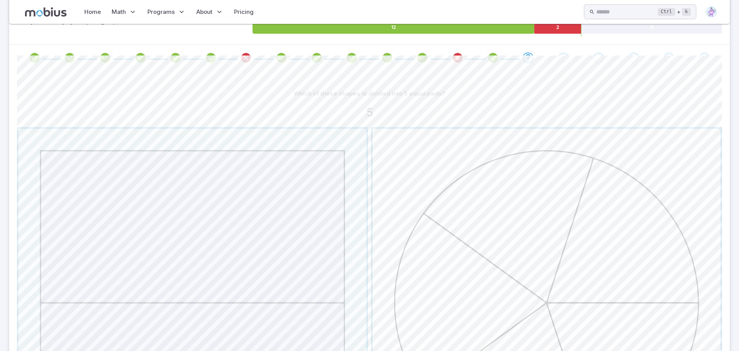
click at [482, 227] on span "button" at bounding box center [547, 303] width 348 height 348
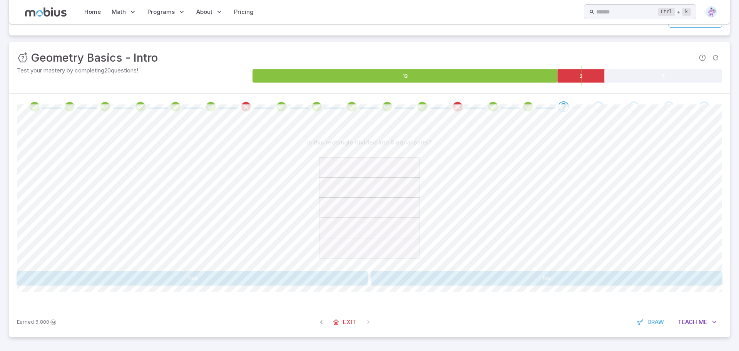
scroll to position [78, 0]
click at [311, 274] on button "Yes" at bounding box center [192, 278] width 351 height 15
click at [485, 274] on button "No" at bounding box center [546, 278] width 351 height 15
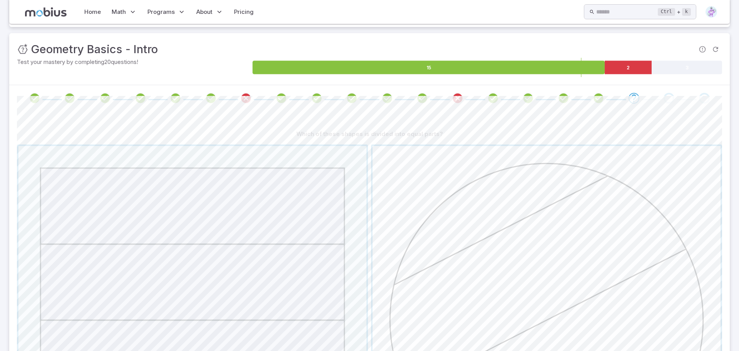
scroll to position [259, 0]
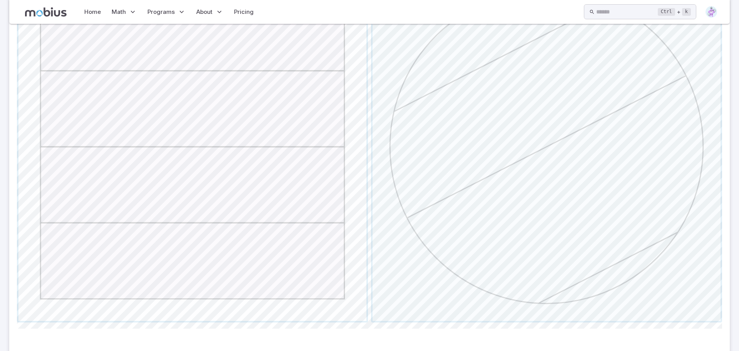
click at [262, 249] on span "button" at bounding box center [192, 147] width 348 height 348
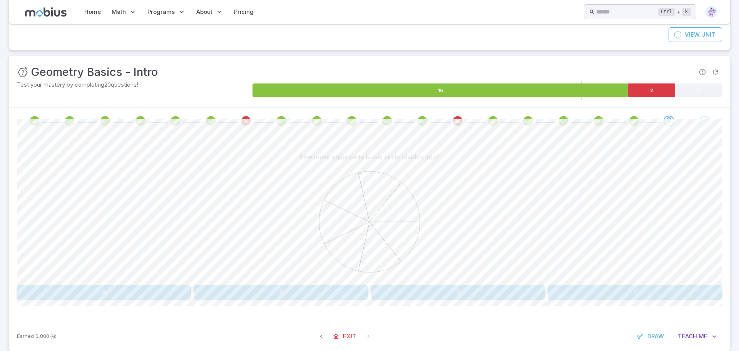
scroll to position [78, 0]
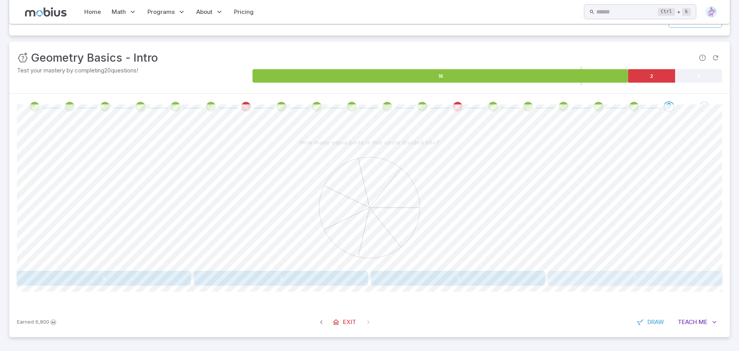
click at [602, 283] on button "7" at bounding box center [635, 278] width 174 height 15
click at [309, 276] on button "4" at bounding box center [281, 278] width 174 height 15
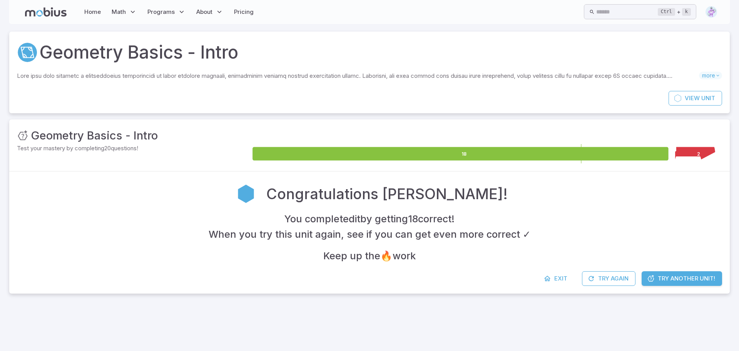
scroll to position [0, 0]
click at [674, 279] on span "Try Another Unit!" at bounding box center [686, 278] width 57 height 8
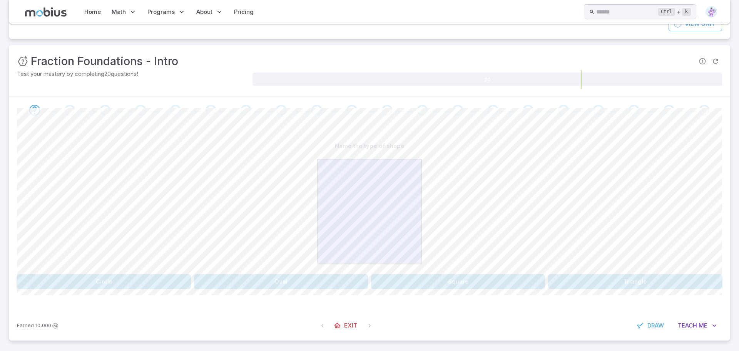
scroll to position [74, 0]
click at [473, 283] on button "Square" at bounding box center [458, 281] width 174 height 15
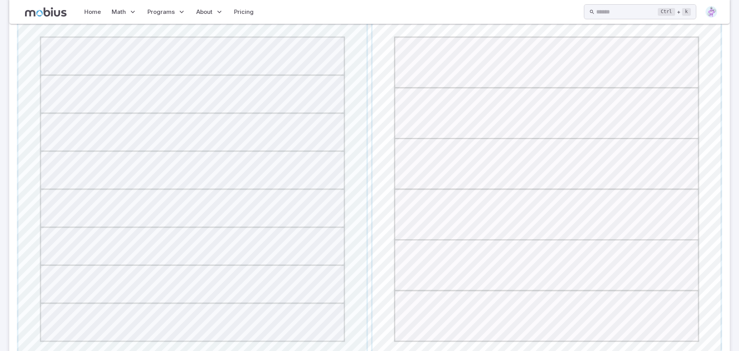
scroll to position [240, 0]
click at [304, 234] on span "button" at bounding box center [192, 189] width 348 height 348
click at [449, 238] on span "button" at bounding box center [547, 189] width 348 height 348
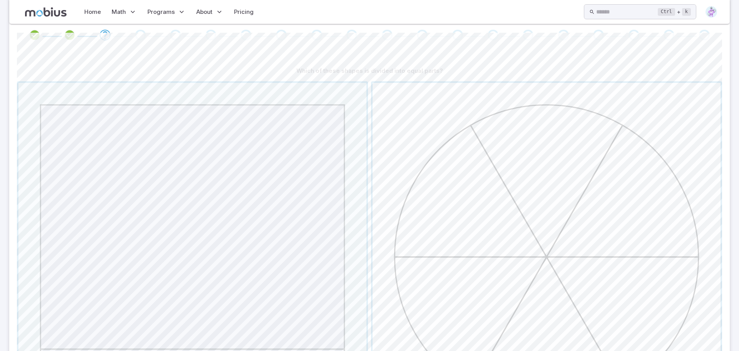
scroll to position [142, 0]
click at [520, 176] on span "button" at bounding box center [547, 264] width 348 height 348
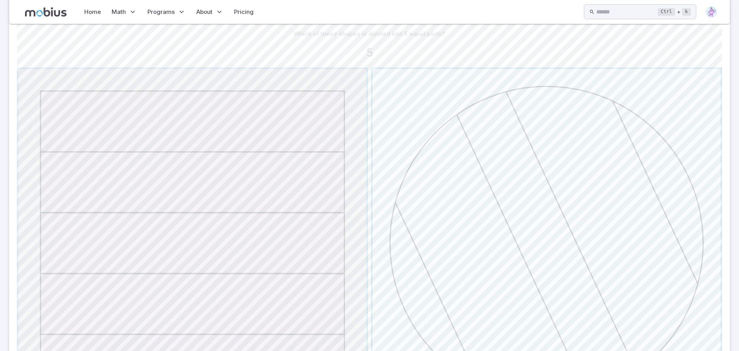
click at [284, 171] on span "button" at bounding box center [192, 243] width 348 height 348
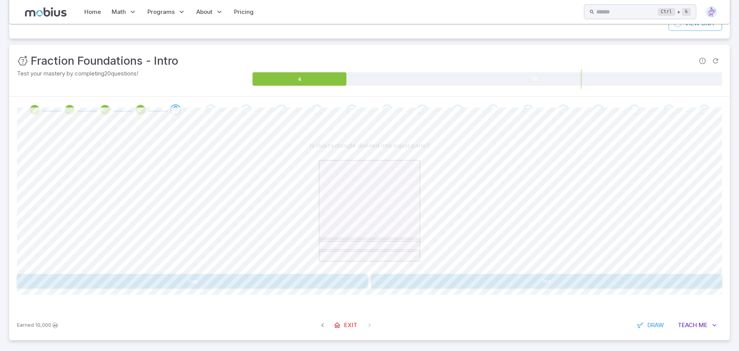
scroll to position [74, 0]
click at [490, 279] on button "No" at bounding box center [546, 281] width 351 height 15
click at [347, 280] on button "Yes" at bounding box center [192, 281] width 351 height 15
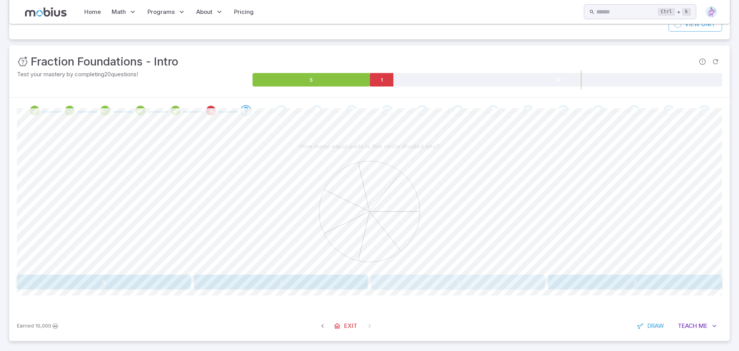
click at [473, 277] on button "7" at bounding box center [458, 281] width 174 height 15
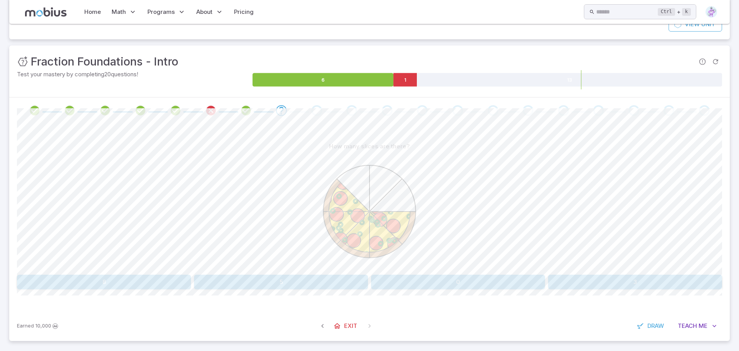
click at [321, 281] on button "5" at bounding box center [281, 281] width 174 height 15
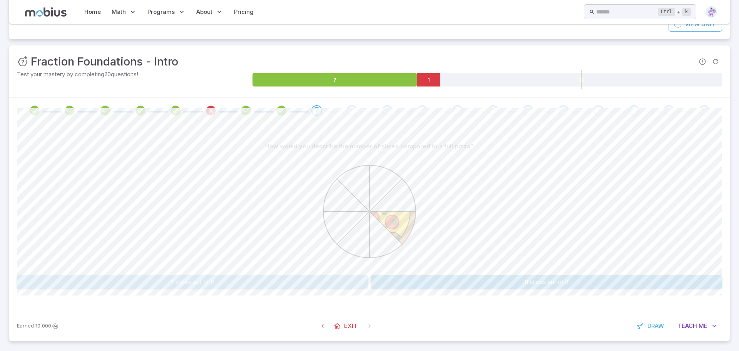
click at [278, 281] on button "1 slices out of 8" at bounding box center [192, 281] width 351 height 15
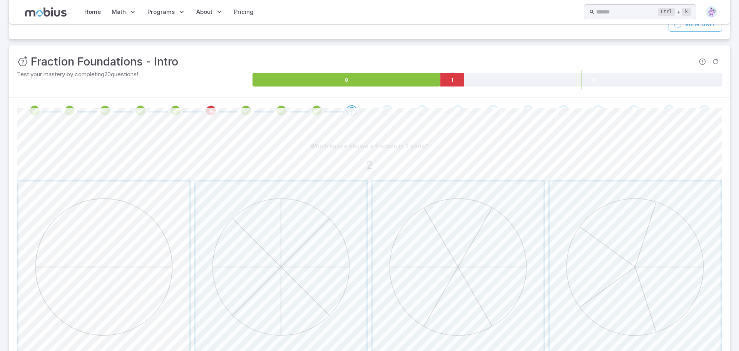
click at [131, 268] on span "button" at bounding box center [103, 266] width 171 height 171
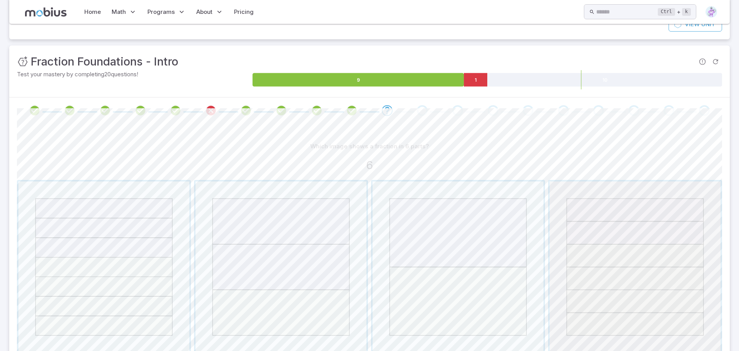
click at [600, 295] on span "button" at bounding box center [635, 266] width 171 height 171
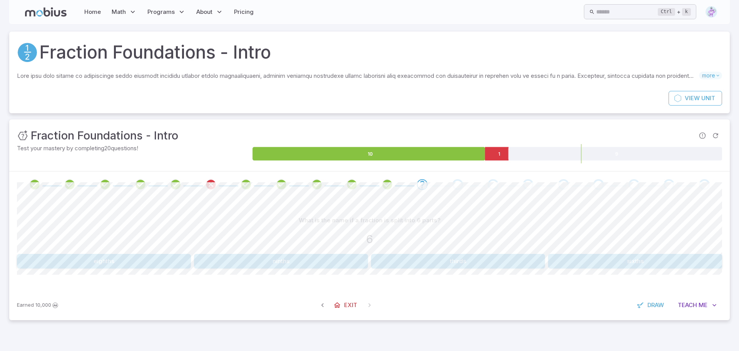
scroll to position [0, 0]
click at [630, 259] on button "sixths" at bounding box center [635, 261] width 174 height 15
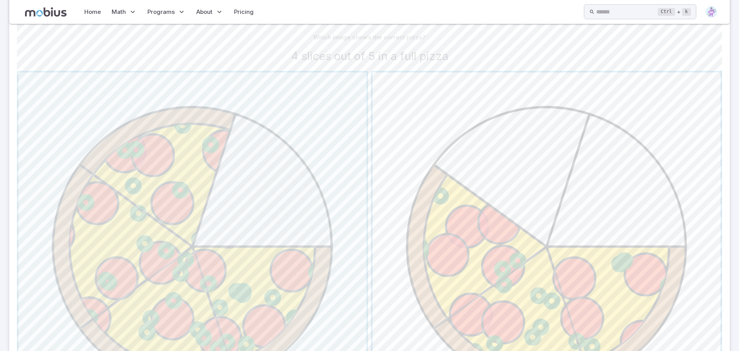
scroll to position [184, 0]
click at [185, 206] on span "button" at bounding box center [192, 245] width 348 height 348
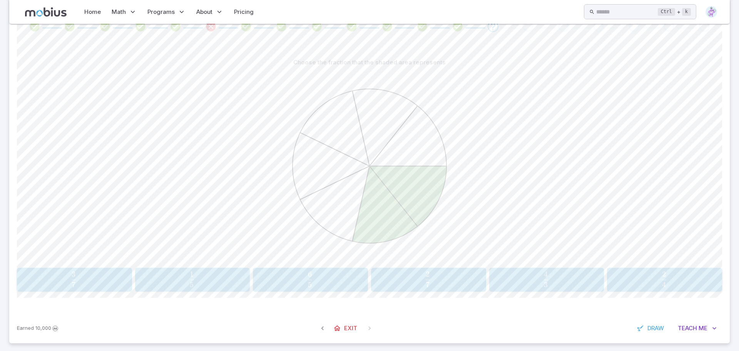
scroll to position [160, 0]
click at [430, 273] on span "​" at bounding box center [430, 274] width 1 height 10
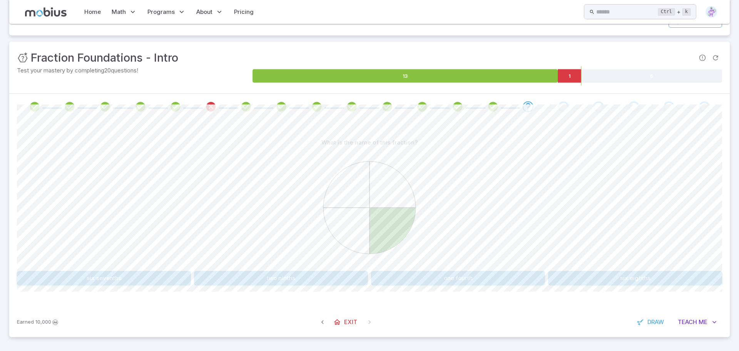
scroll to position [78, 0]
click at [482, 278] on button "one fourth" at bounding box center [458, 278] width 174 height 15
click at [493, 276] on button "four sixths" at bounding box center [458, 278] width 174 height 15
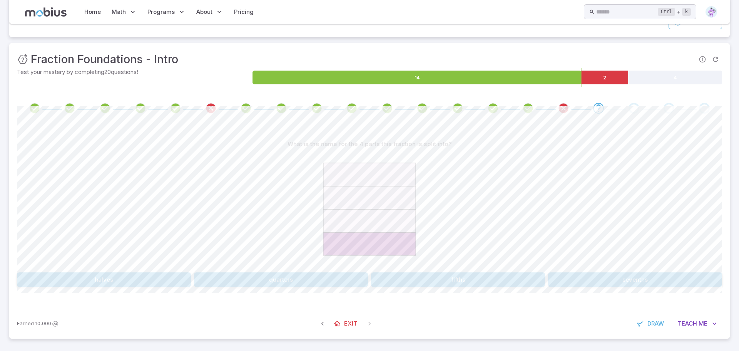
scroll to position [74, 0]
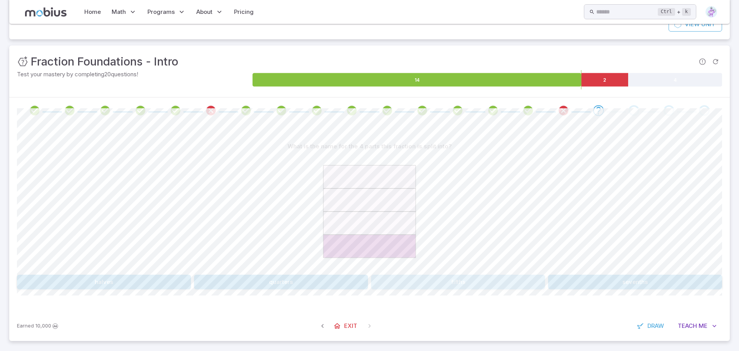
click at [447, 281] on button "fifths" at bounding box center [458, 281] width 174 height 15
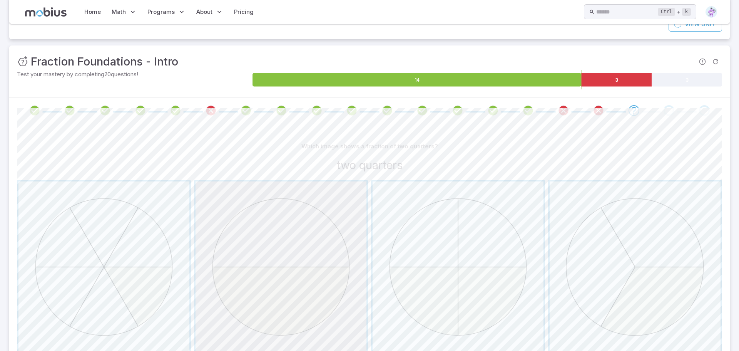
click at [287, 268] on span "button" at bounding box center [281, 266] width 171 height 171
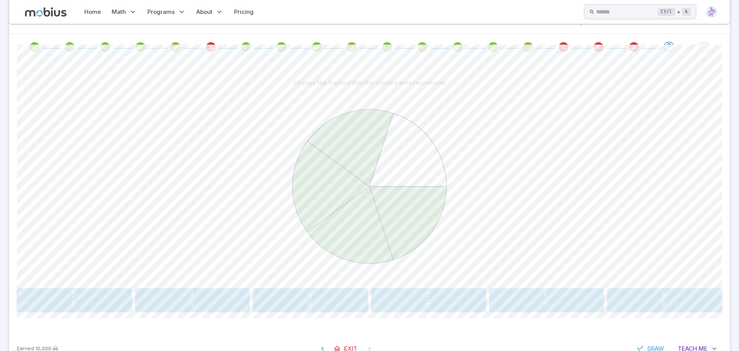
scroll to position [139, 0]
click at [201, 301] on span "5 4 ​" at bounding box center [192, 297] width 102 height 15
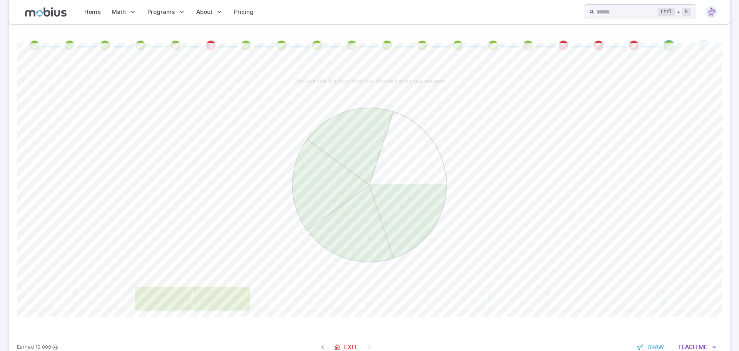
scroll to position [78, 0]
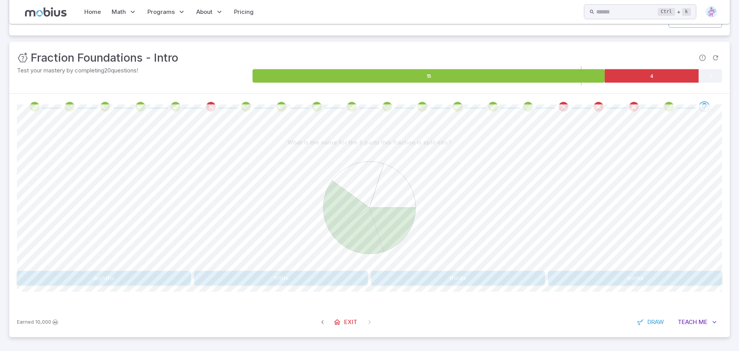
click at [437, 275] on button "thirds" at bounding box center [458, 278] width 174 height 15
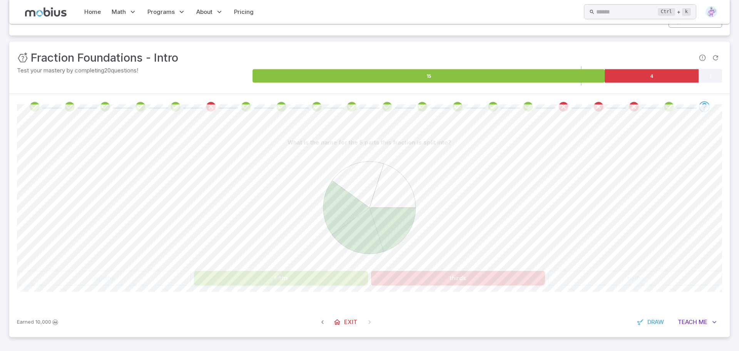
scroll to position [0, 0]
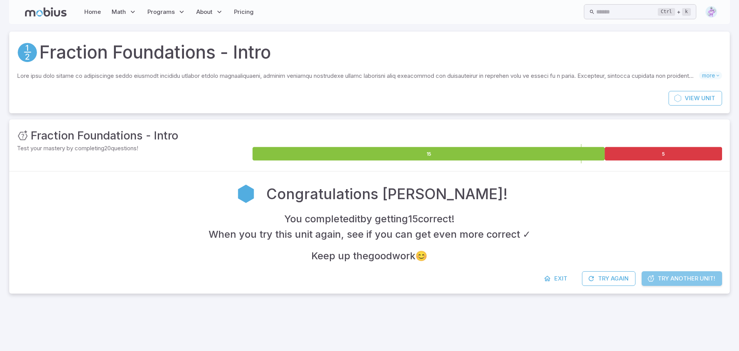
click at [676, 276] on span "Try Another Unit!" at bounding box center [686, 278] width 57 height 8
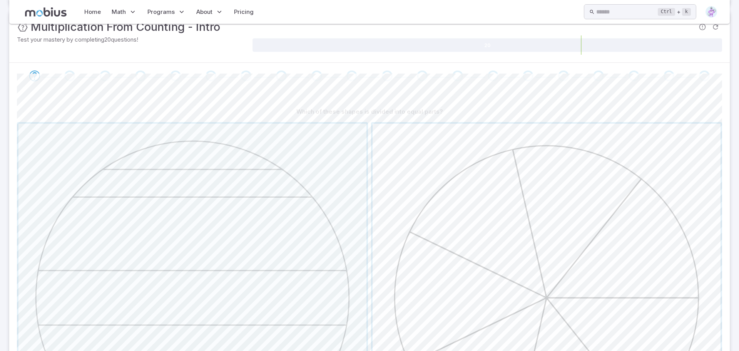
scroll to position [114, 0]
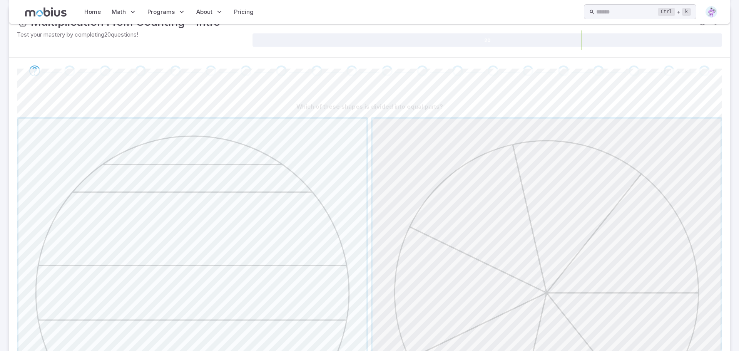
click at [570, 281] on span "button" at bounding box center [547, 293] width 348 height 348
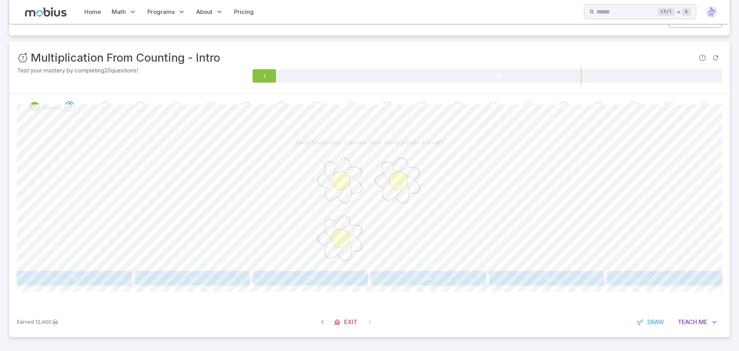
scroll to position [78, 0]
click at [322, 277] on button "21" at bounding box center [310, 278] width 115 height 15
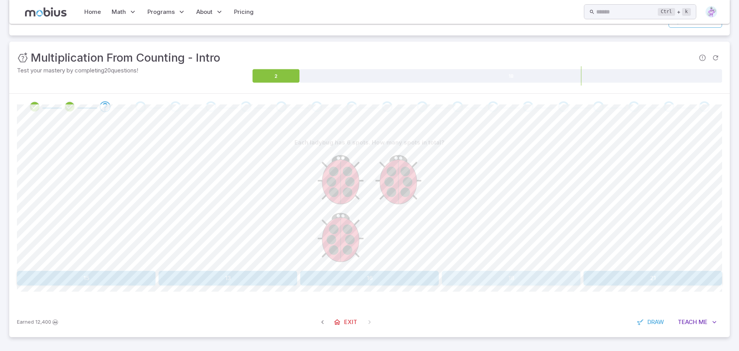
click at [524, 277] on button "18" at bounding box center [511, 278] width 139 height 15
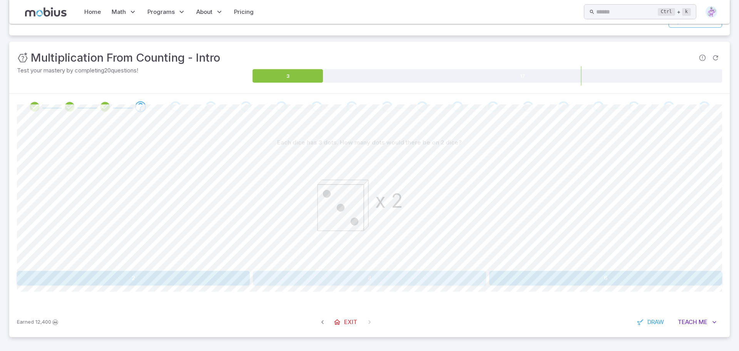
click at [403, 281] on button "4" at bounding box center [369, 278] width 233 height 15
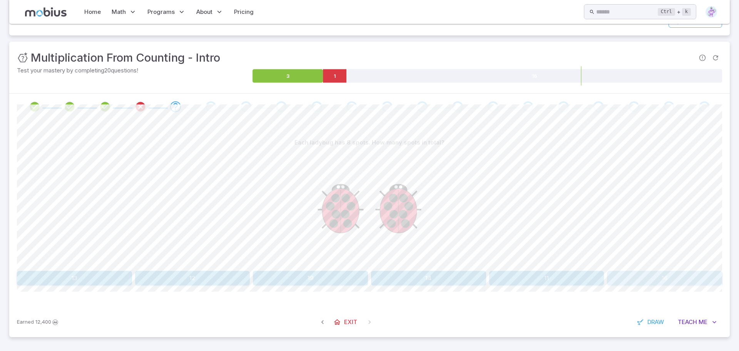
click at [664, 278] on button "16" at bounding box center [664, 278] width 115 height 15
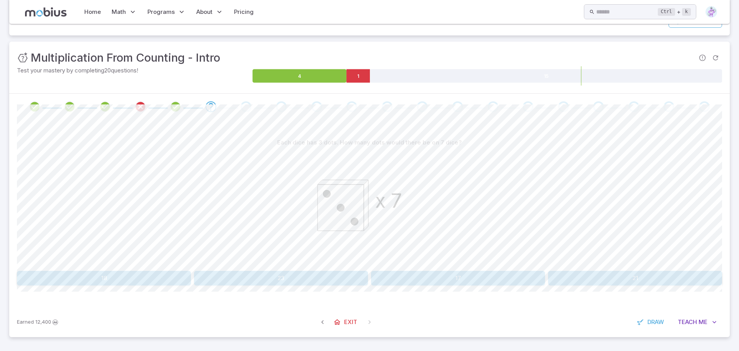
drag, startPoint x: 655, startPoint y: 281, endPoint x: 591, endPoint y: 309, distance: 70.0
click at [591, 309] on div "Unit Mastery : Multiplication From Counting - Intro Test your mastery by comple…" at bounding box center [369, 189] width 721 height 295
click at [614, 279] on button "21" at bounding box center [635, 278] width 174 height 15
click at [331, 279] on button "21" at bounding box center [310, 278] width 115 height 15
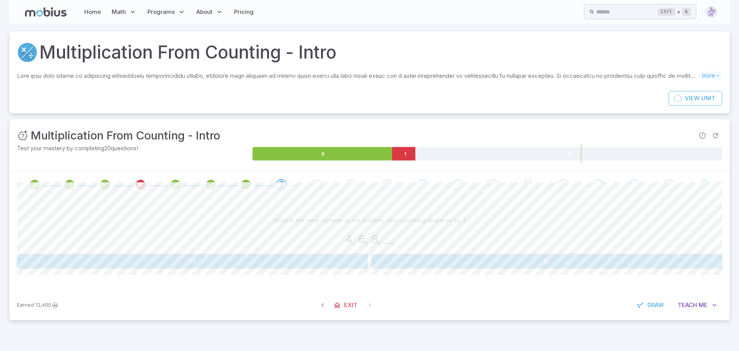
scroll to position [0, 0]
click at [516, 264] on button "10" at bounding box center [546, 261] width 351 height 15
click at [329, 262] on button "10, 12" at bounding box center [310, 261] width 115 height 15
click at [333, 263] on button "12, 14, 16" at bounding box center [310, 261] width 115 height 15
click at [556, 263] on button "20" at bounding box center [605, 261] width 233 height 15
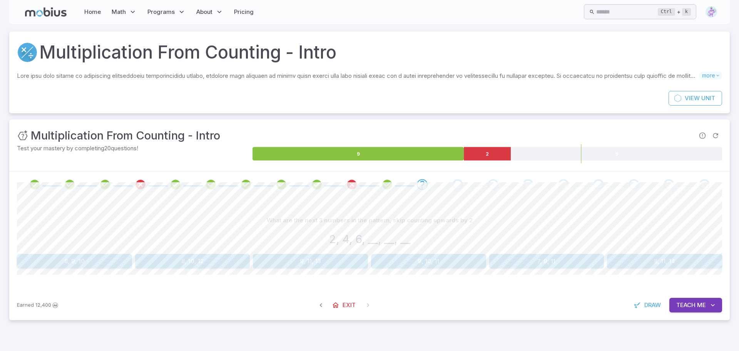
click at [201, 262] on button "8, 10, 12" at bounding box center [192, 261] width 115 height 15
click at [712, 14] on img at bounding box center [712, 12] width 12 height 12
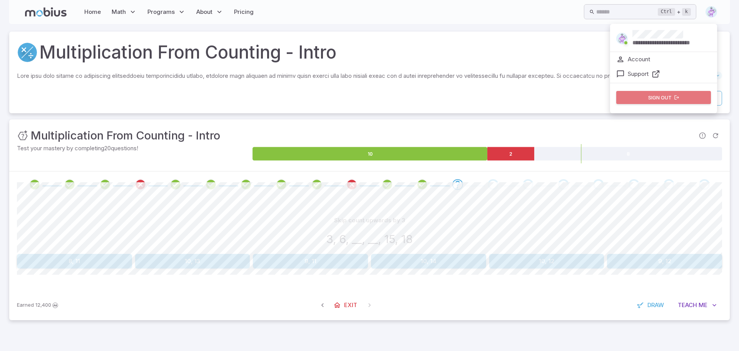
click at [649, 96] on button "Sign out" at bounding box center [663, 97] width 95 height 13
